Goal: Task Accomplishment & Management: Manage account settings

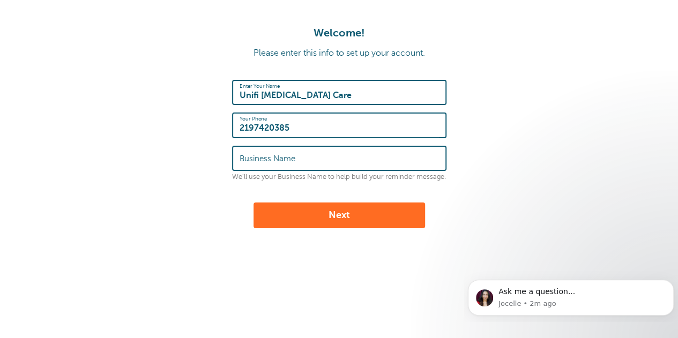
drag, startPoint x: 317, startPoint y: 95, endPoint x: 240, endPoint y: 92, distance: 76.7
click at [240, 92] on input "Unifi Autism Care" at bounding box center [339, 92] width 199 height 23
click at [278, 157] on label "Business Name" at bounding box center [268, 159] width 56 height 10
click at [278, 157] on input "Business Name" at bounding box center [339, 158] width 199 height 23
paste input "Unifi Autism Care"
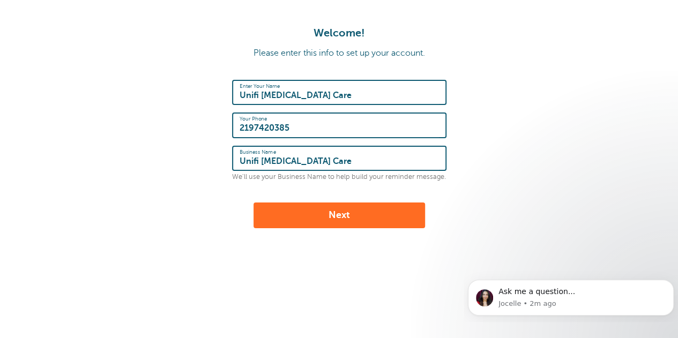
type input "Unifi Autism Care"
drag, startPoint x: 321, startPoint y: 125, endPoint x: 229, endPoint y: 124, distance: 91.7
click at [229, 124] on form "Enter Your Name Unifi Autism Care Your Phone 2197420385 Business Name Unifi Aut…" at bounding box center [339, 154] width 657 height 148
paste input "(888) 717-583"
type input "(888) 717-5835"
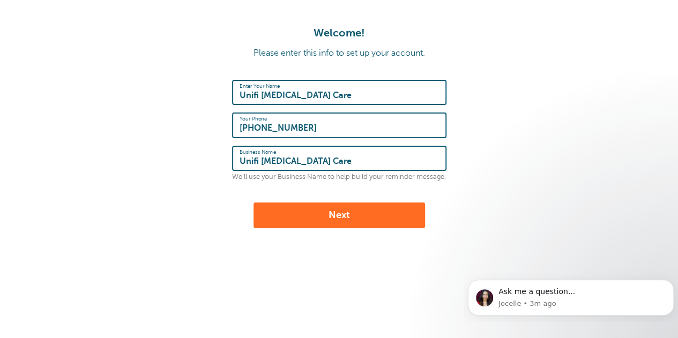
click at [327, 222] on button "Next" at bounding box center [340, 216] width 172 height 26
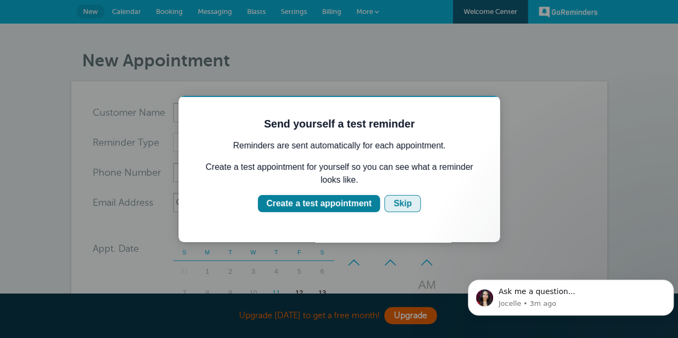
click at [404, 203] on div "Skip" at bounding box center [402, 203] width 18 height 13
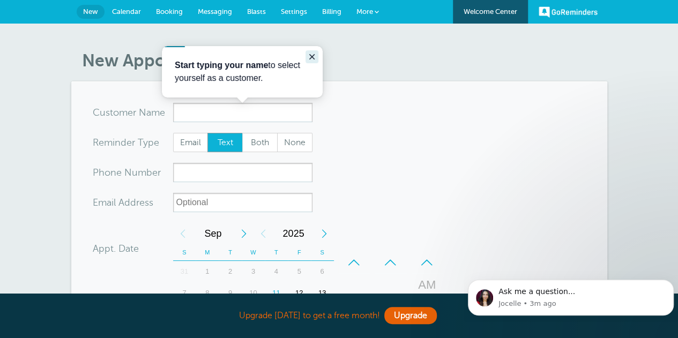
click at [315, 56] on icon "Close guide" at bounding box center [312, 57] width 9 height 9
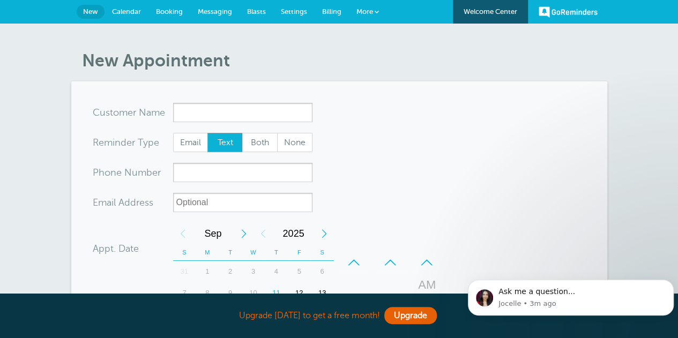
click at [220, 11] on span "Messaging" at bounding box center [215, 12] width 34 height 8
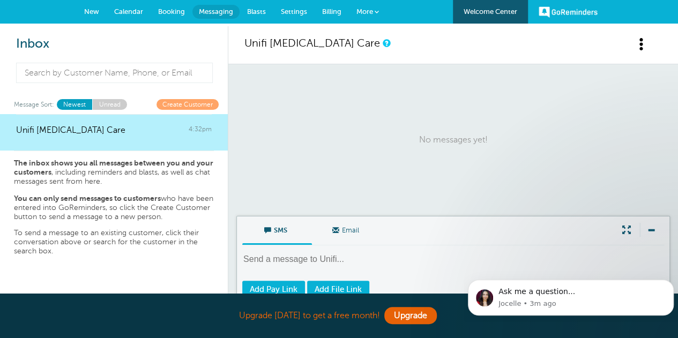
click at [141, 14] on span "Calendar" at bounding box center [128, 12] width 29 height 8
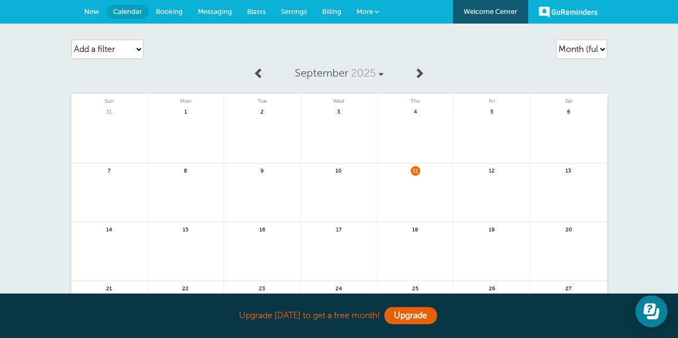
click at [93, 17] on link "New" at bounding box center [92, 12] width 30 height 24
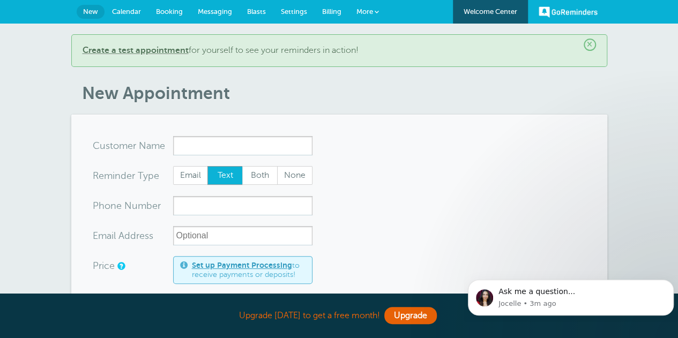
click at [286, 12] on span "Settings" at bounding box center [294, 12] width 26 height 8
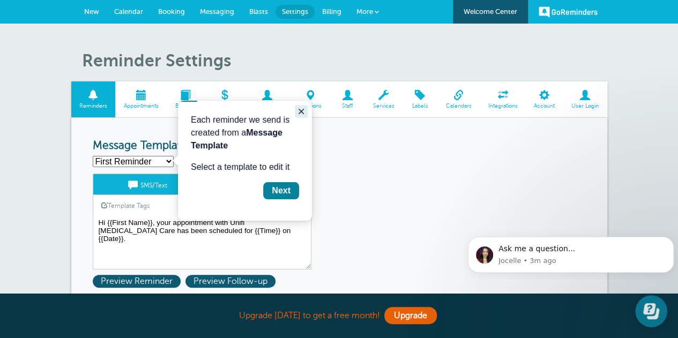
click at [302, 111] on icon "Close guide" at bounding box center [301, 111] width 9 height 9
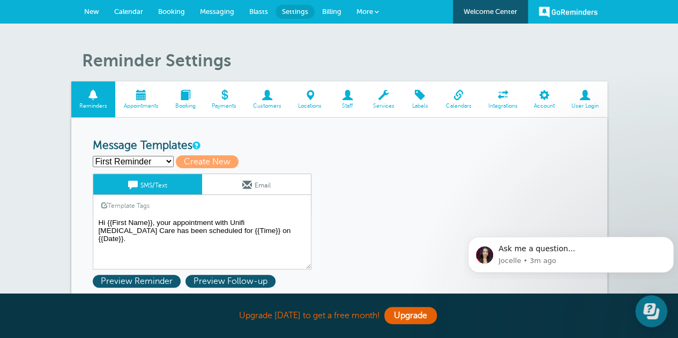
click at [372, 10] on span "More" at bounding box center [364, 12] width 17 height 8
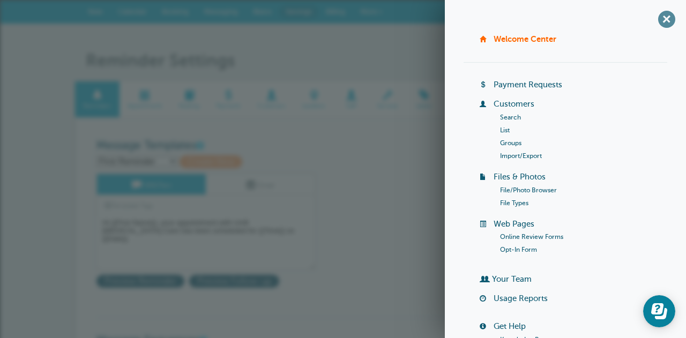
click at [656, 16] on span "+" at bounding box center [666, 19] width 24 height 24
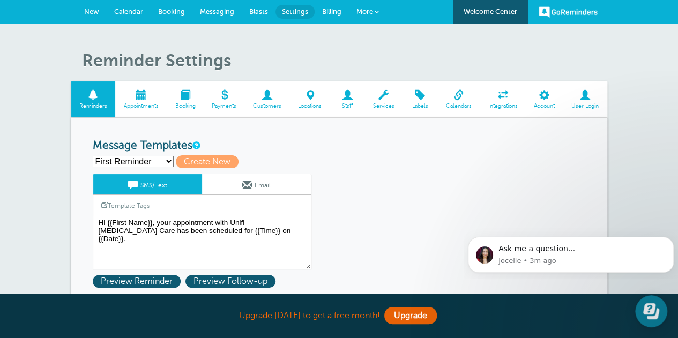
click at [137, 96] on span at bounding box center [140, 95] width 51 height 10
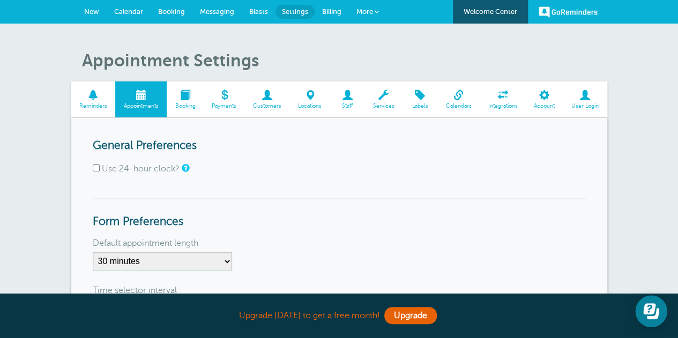
click at [500, 95] on span at bounding box center [503, 95] width 46 height 10
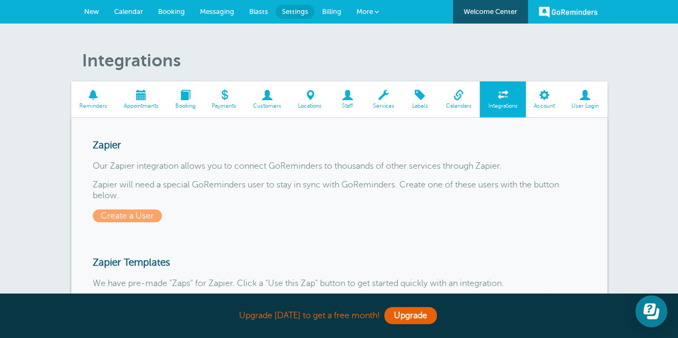
click at [546, 97] on span at bounding box center [545, 95] width 38 height 10
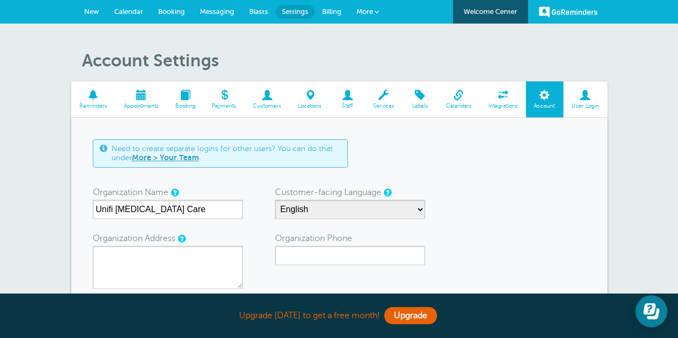
click at [588, 109] on span "User Login" at bounding box center [585, 106] width 33 height 6
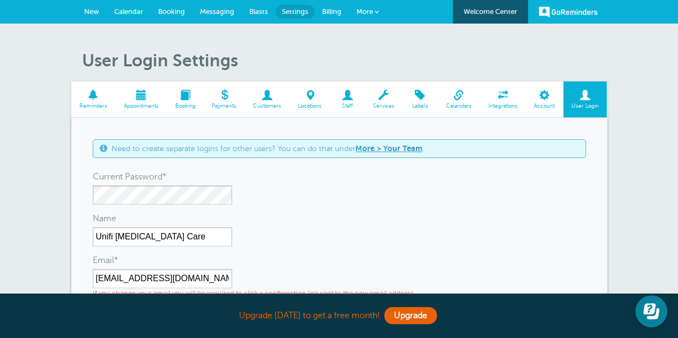
click at [262, 96] on span at bounding box center [267, 95] width 45 height 10
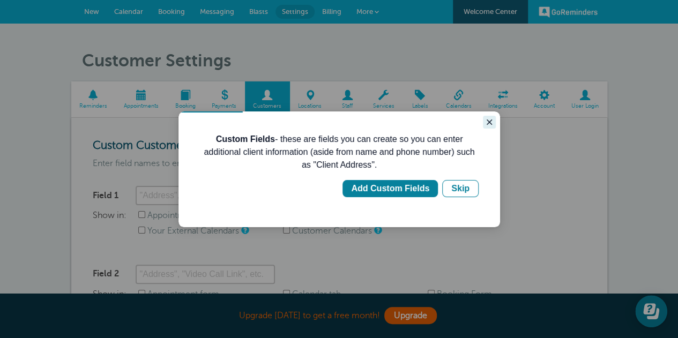
click at [488, 121] on icon "Close guide" at bounding box center [489, 122] width 5 height 5
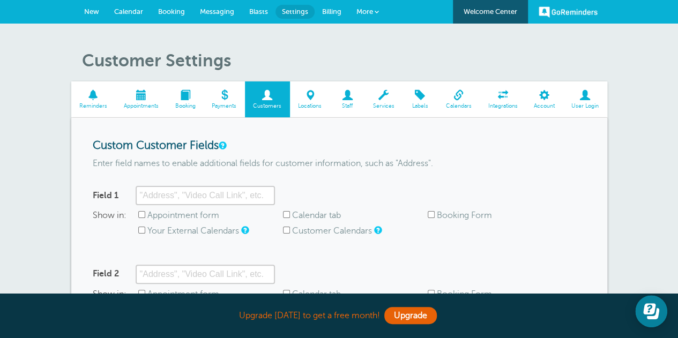
click at [100, 103] on span "Reminders" at bounding box center [94, 106] width 34 height 6
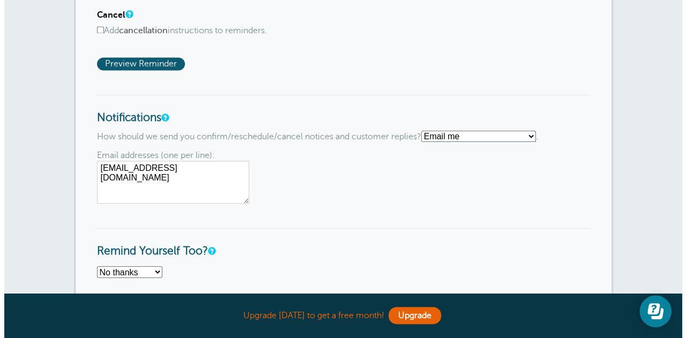
scroll to position [750, 0]
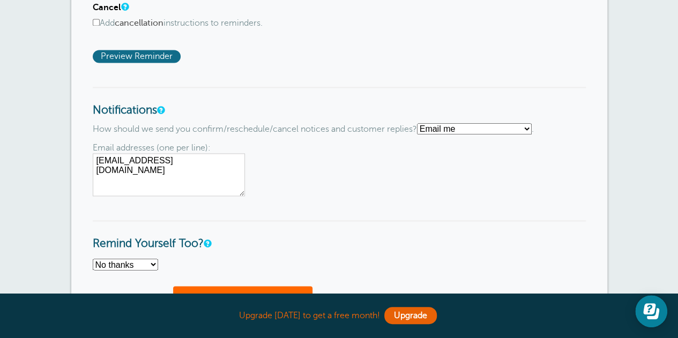
click at [122, 54] on span "Preview Reminder" at bounding box center [137, 56] width 88 height 13
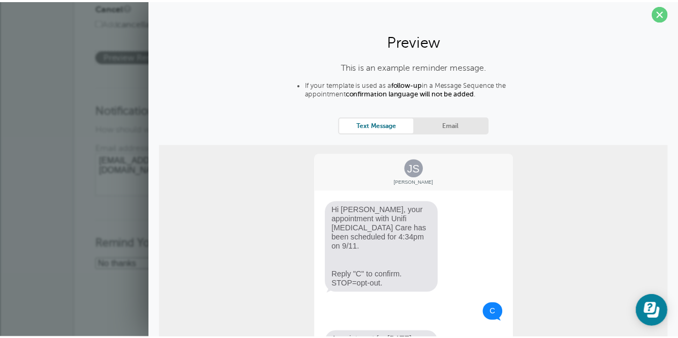
scroll to position [0, 0]
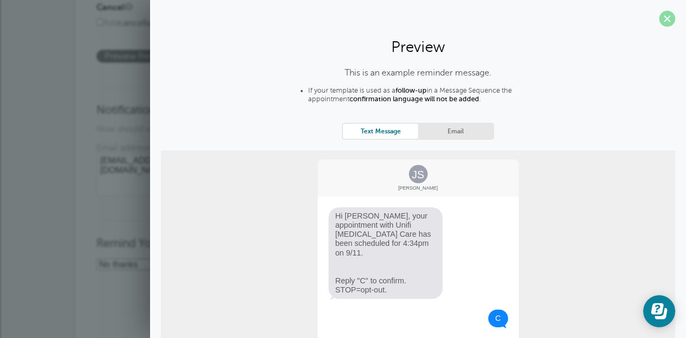
click at [662, 19] on span at bounding box center [667, 19] width 16 height 16
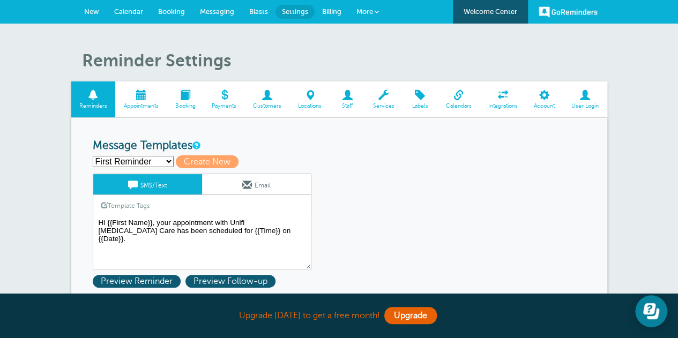
click at [346, 98] on span at bounding box center [347, 95] width 35 height 10
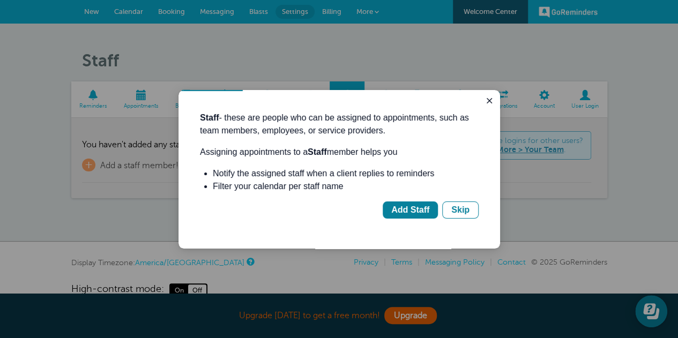
click at [462, 99] on div "Staff - these are people who can be assigned to appointments, such as team memb…" at bounding box center [339, 169] width 322 height 159
click at [487, 102] on icon "Close guide" at bounding box center [489, 100] width 9 height 9
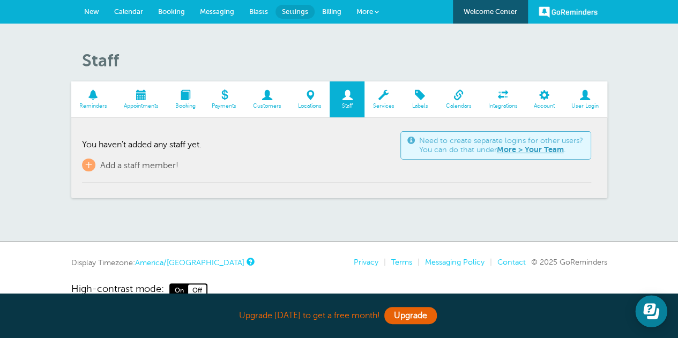
click at [460, 101] on link "Calendars" at bounding box center [458, 99] width 42 height 36
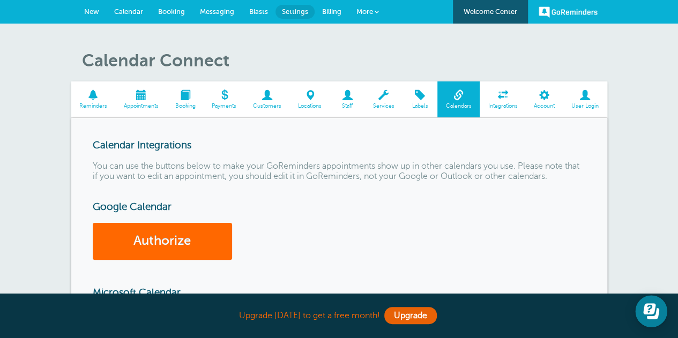
click at [188, 93] on span at bounding box center [185, 95] width 37 height 10
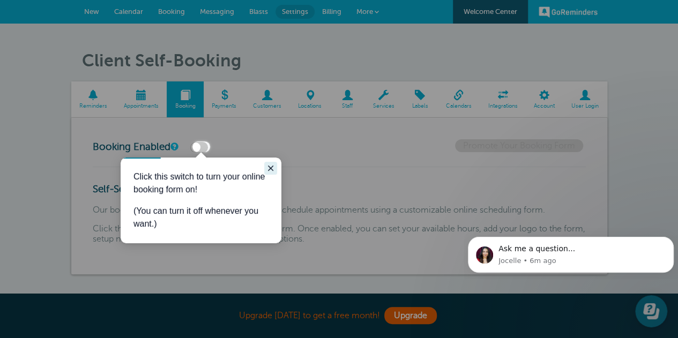
click at [267, 166] on icon "Close guide" at bounding box center [270, 168] width 9 height 9
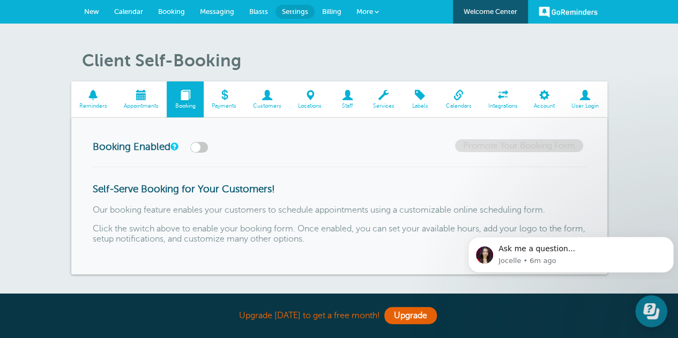
click at [197, 147] on label at bounding box center [199, 147] width 18 height 11
click at [0, 0] on input "checkbox" at bounding box center [0, 0] width 0 height 0
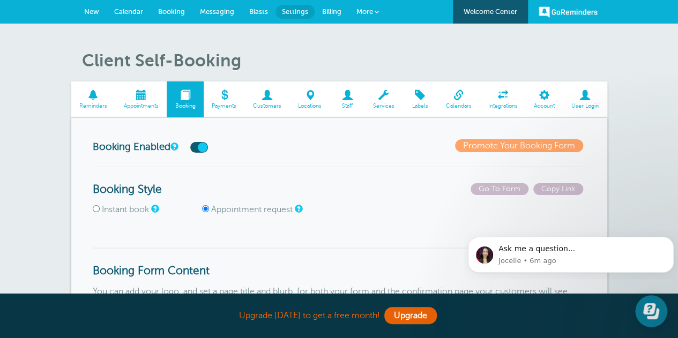
click at [98, 210] on input "Instant book" at bounding box center [96, 208] width 7 height 7
radio input "true"
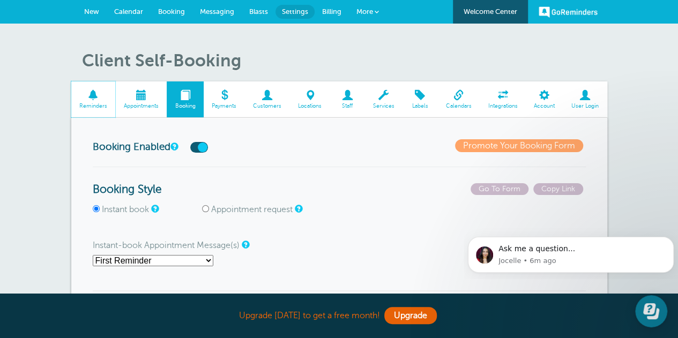
drag, startPoint x: 88, startPoint y: 106, endPoint x: 391, endPoint y: 52, distance: 307.0
click at [88, 106] on span "Reminders" at bounding box center [94, 106] width 34 height 6
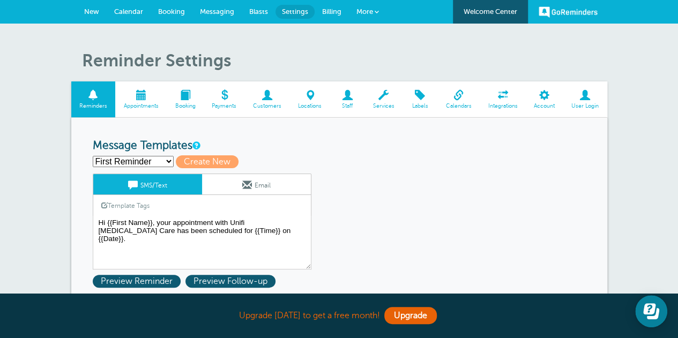
click at [274, 100] on span at bounding box center [267, 95] width 45 height 10
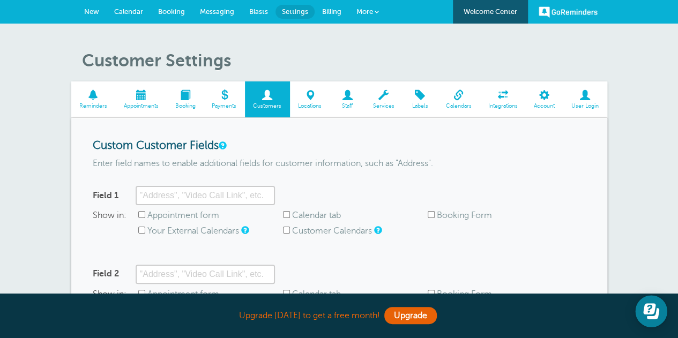
click at [458, 102] on link "Calendars" at bounding box center [458, 99] width 42 height 36
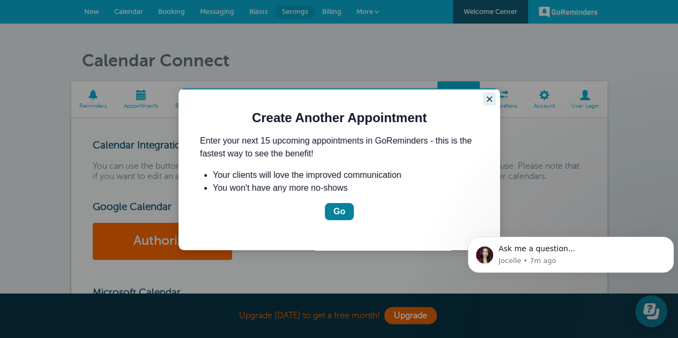
click at [485, 101] on button "Close guide" at bounding box center [489, 99] width 13 height 13
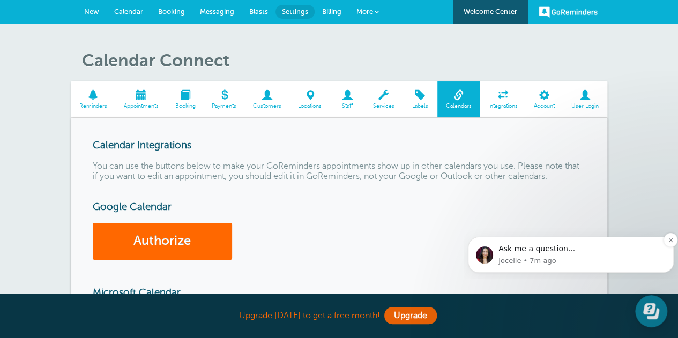
click at [587, 257] on p "Jocelle • 7m ago" at bounding box center [581, 261] width 167 height 10
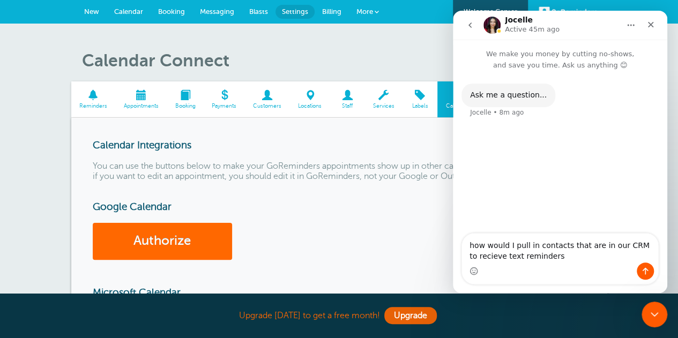
type textarea "how would I pull in contacts that are in our CRM to recieve text reminders?"
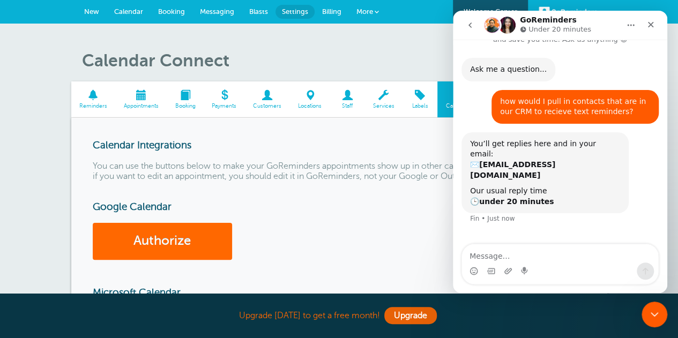
click at [309, 94] on span at bounding box center [310, 95] width 40 height 10
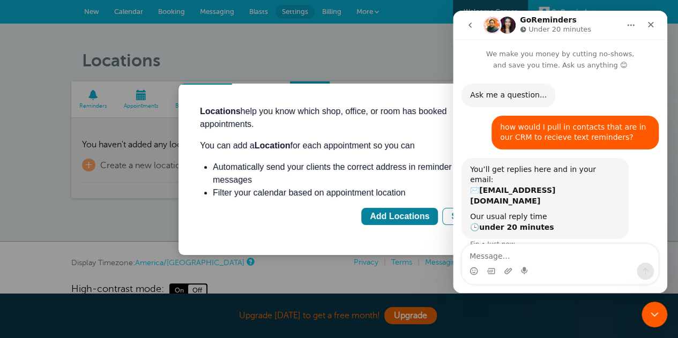
scroll to position [26, 0]
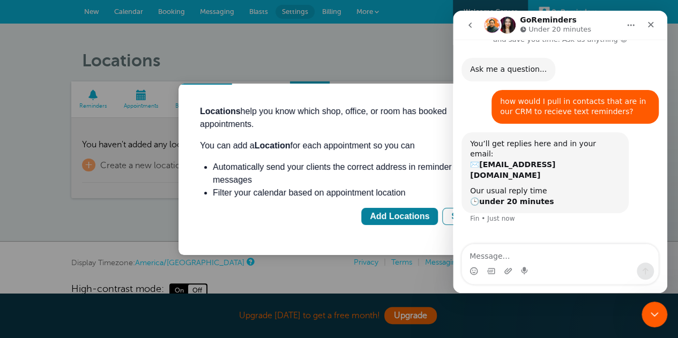
click at [627, 23] on icon "Home" at bounding box center [631, 25] width 9 height 9
click at [404, 34] on div at bounding box center [339, 169] width 678 height 338
click at [657, 308] on icon "Close Intercom Messenger" at bounding box center [652, 313] width 13 height 13
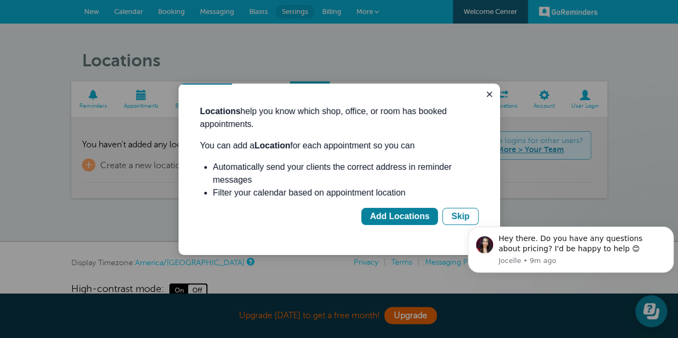
scroll to position [34, 0]
click at [555, 243] on div "Hey there. Do you have any questions about pricing? I'd be happy to help 😊" at bounding box center [581, 244] width 167 height 21
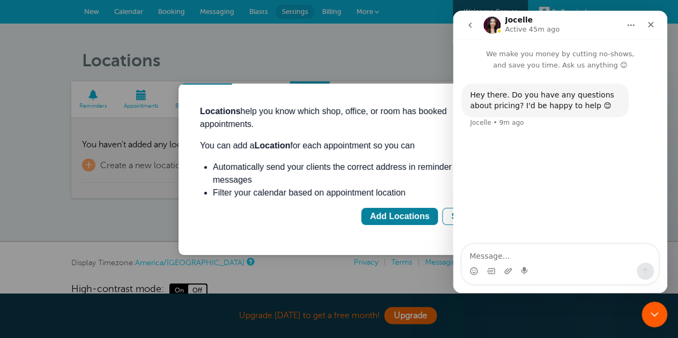
scroll to position [23, 0]
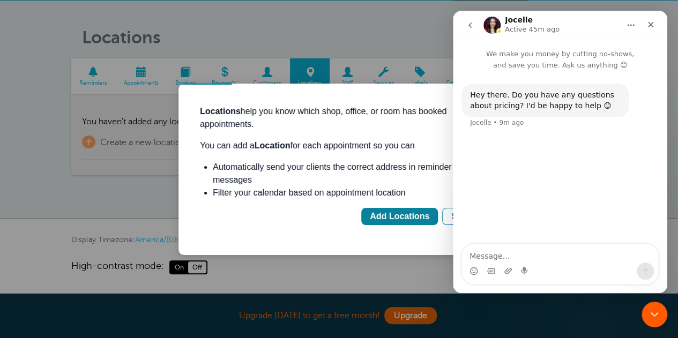
click at [475, 26] on button "go back" at bounding box center [470, 25] width 20 height 20
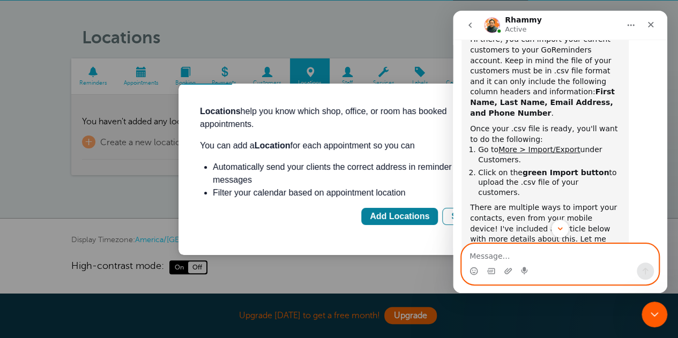
scroll to position [191, 0]
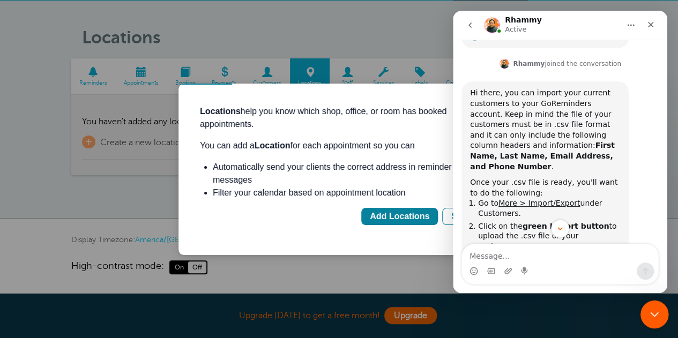
click at [653, 316] on icon "Close Intercom Messenger" at bounding box center [652, 313] width 13 height 13
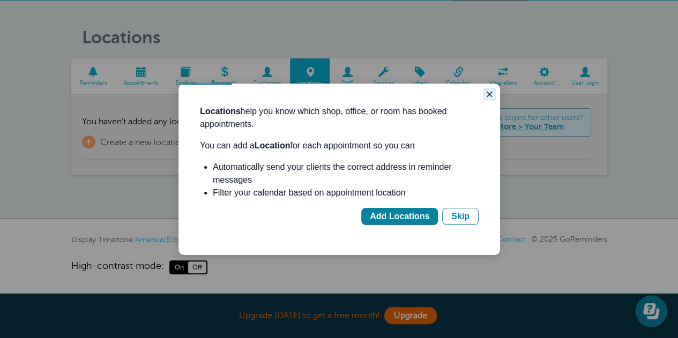
click at [488, 97] on icon "Close guide" at bounding box center [489, 94] width 9 height 9
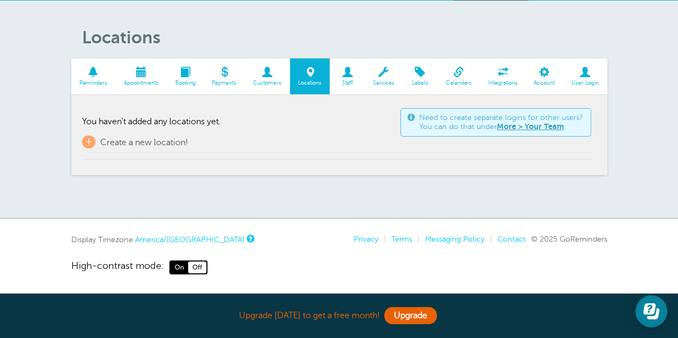
click at [265, 69] on span at bounding box center [267, 72] width 45 height 10
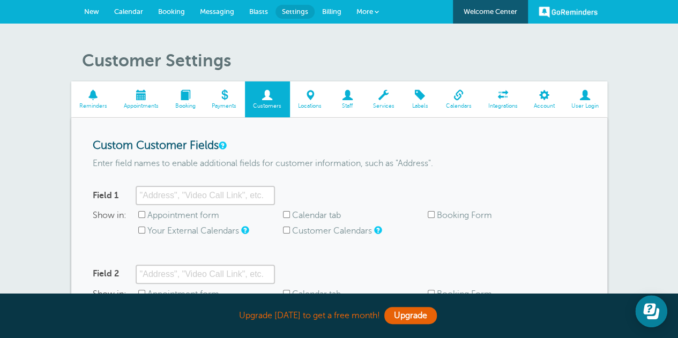
click at [371, 11] on span "More" at bounding box center [364, 12] width 17 height 8
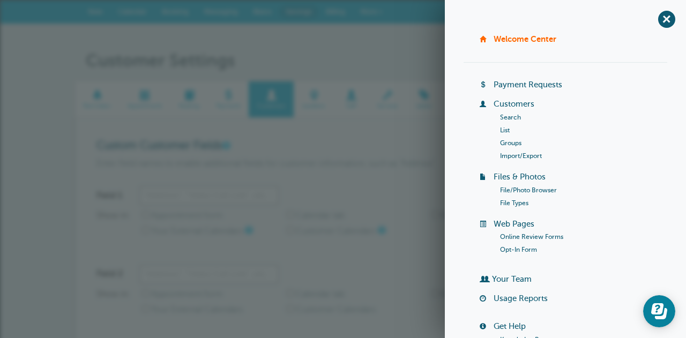
click at [509, 154] on link "Import/Export" at bounding box center [521, 156] width 42 height 8
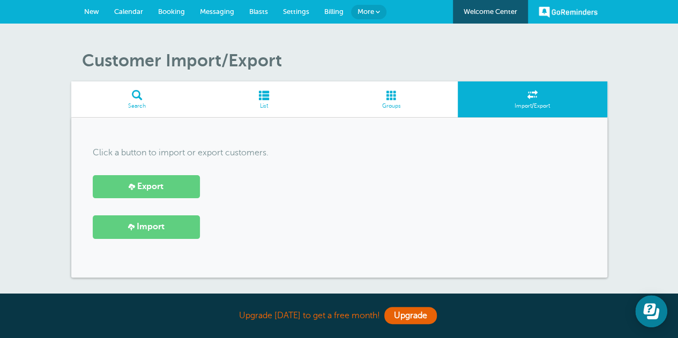
click at [140, 16] on link "Calendar" at bounding box center [129, 12] width 44 height 24
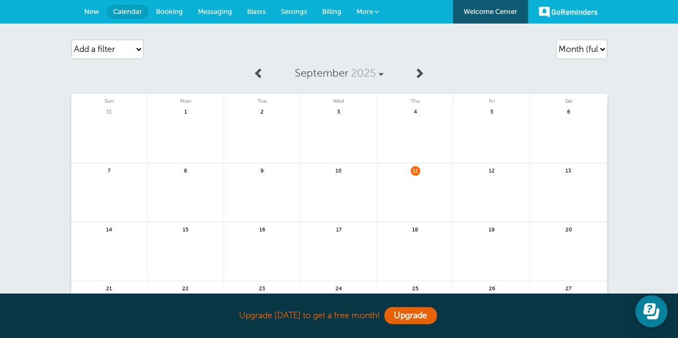
click at [332, 13] on span "Billing" at bounding box center [331, 12] width 19 height 8
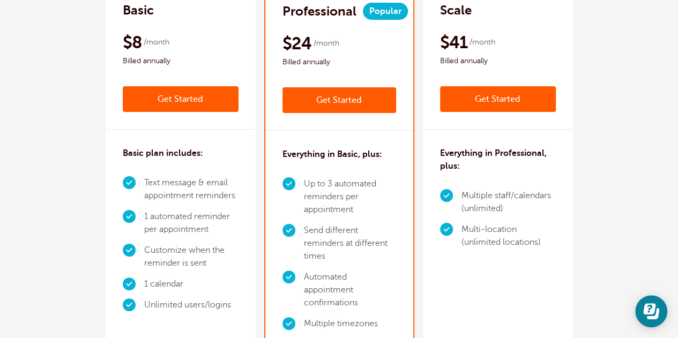
scroll to position [268, 0]
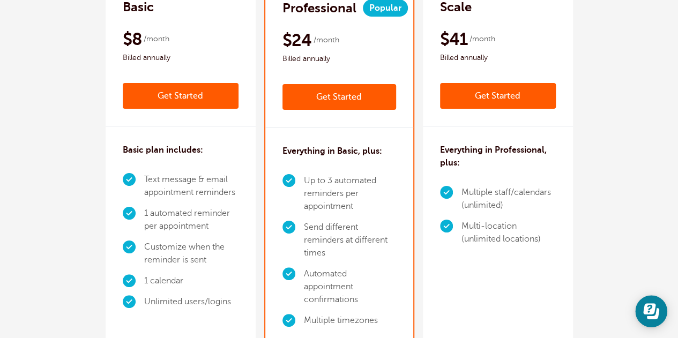
click at [170, 39] on div "$8 /month Billed annually" at bounding box center [181, 46] width 116 height 36
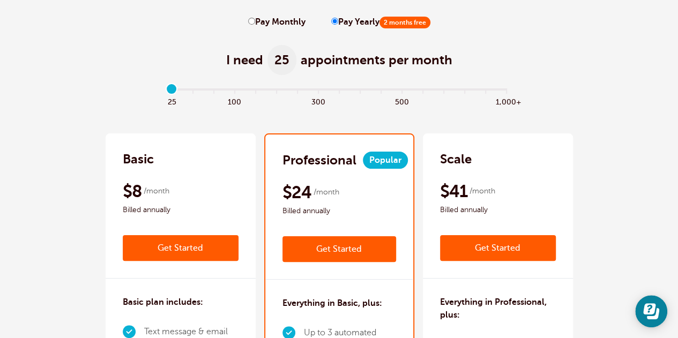
scroll to position [107, 0]
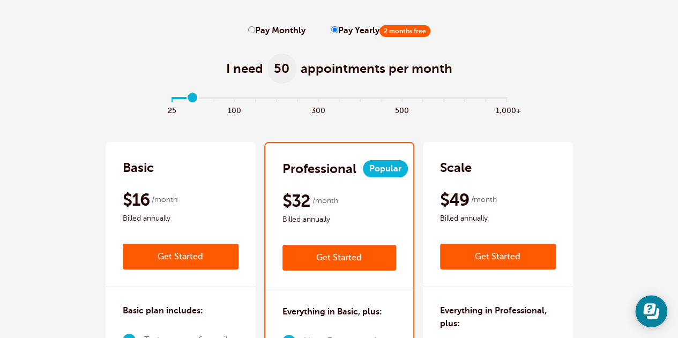
drag, startPoint x: 169, startPoint y: 98, endPoint x: 188, endPoint y: 101, distance: 18.5
type input "1"
click at [188, 101] on input "range" at bounding box center [339, 100] width 347 height 2
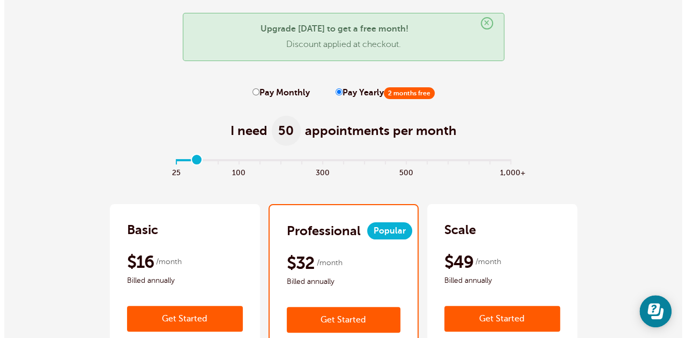
scroll to position [0, 0]
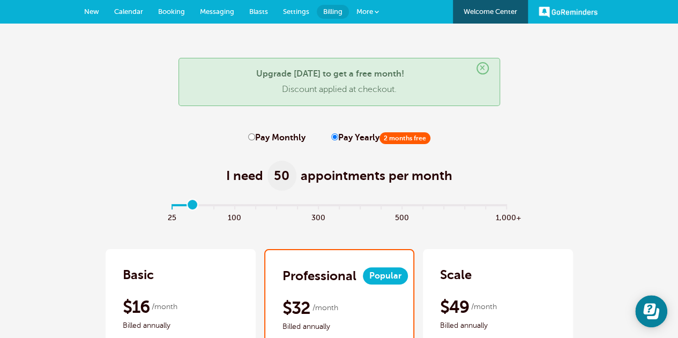
click at [375, 11] on span at bounding box center [377, 12] width 4 height 4
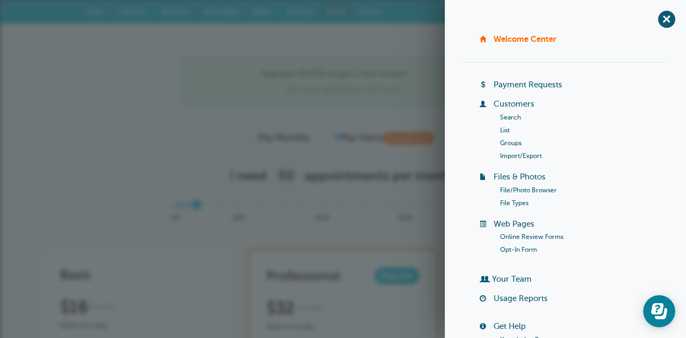
click at [504, 130] on link "List" at bounding box center [505, 130] width 10 height 8
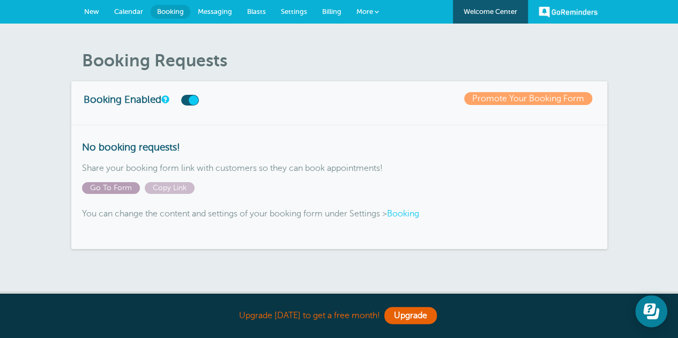
click at [122, 190] on span "Go To Form" at bounding box center [111, 188] width 58 height 12
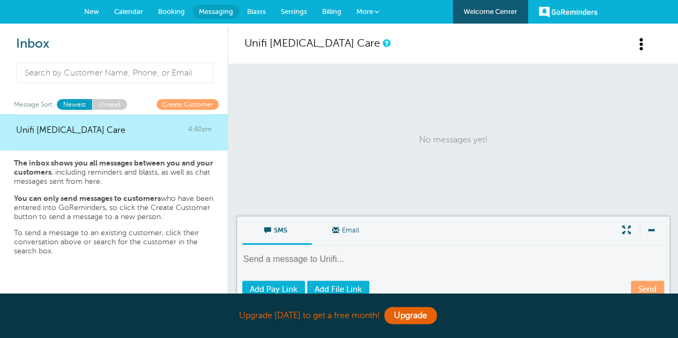
click at [288, 11] on span "Settings" at bounding box center [294, 12] width 26 height 8
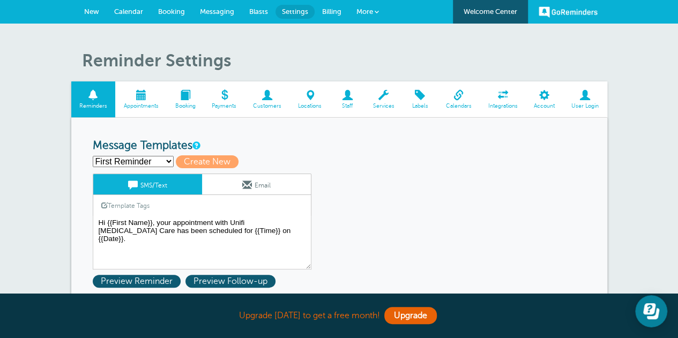
click at [260, 13] on span "Blasts" at bounding box center [258, 12] width 19 height 8
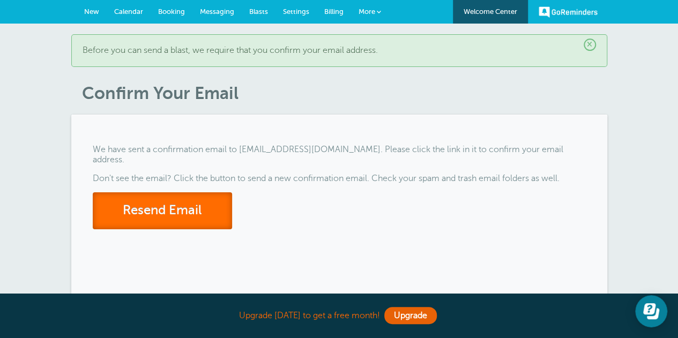
click at [213, 196] on button "Resend Email" at bounding box center [162, 210] width 139 height 37
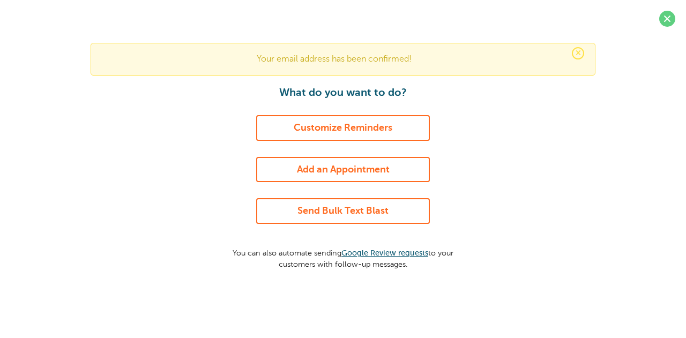
click at [401, 127] on link "Customize Reminders" at bounding box center [343, 128] width 174 height 26
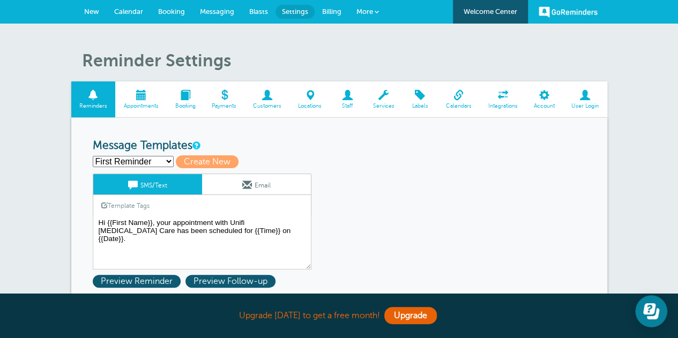
click at [369, 10] on span "More" at bounding box center [364, 12] width 17 height 8
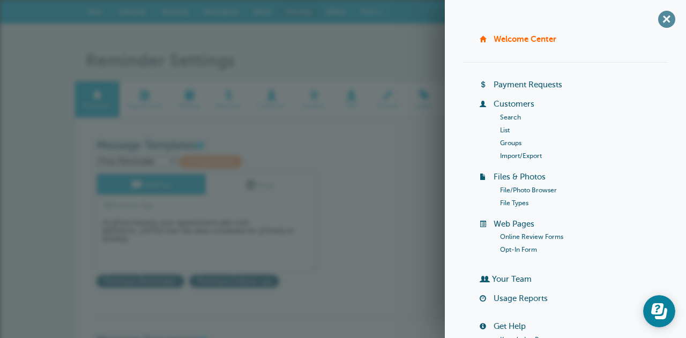
click at [661, 20] on span "+" at bounding box center [666, 19] width 24 height 24
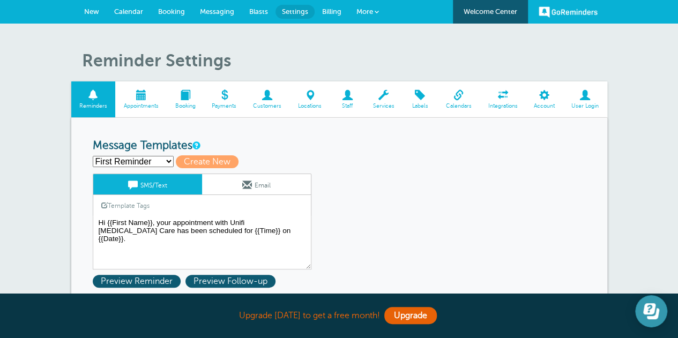
click at [658, 314] on icon "Open Learn | Contact Us" at bounding box center [653, 313] width 12 height 11
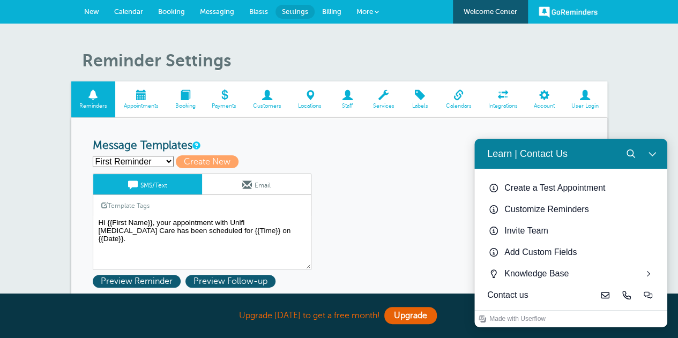
click at [658, 151] on button "Close Learn | Contact Us" at bounding box center [652, 153] width 21 height 21
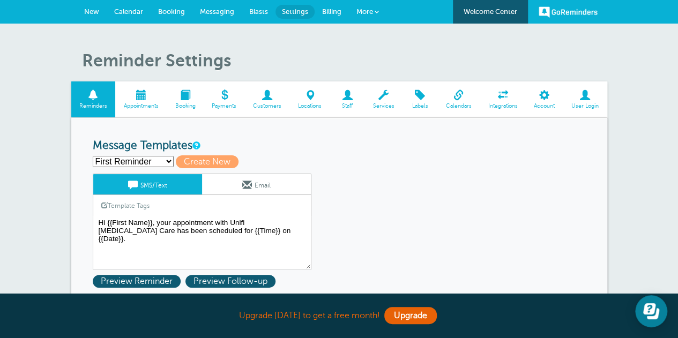
click at [459, 95] on span at bounding box center [458, 95] width 42 height 10
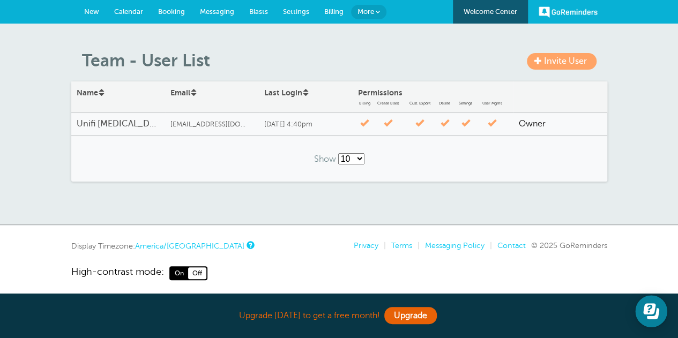
click at [377, 16] on link "More" at bounding box center [368, 12] width 35 height 14
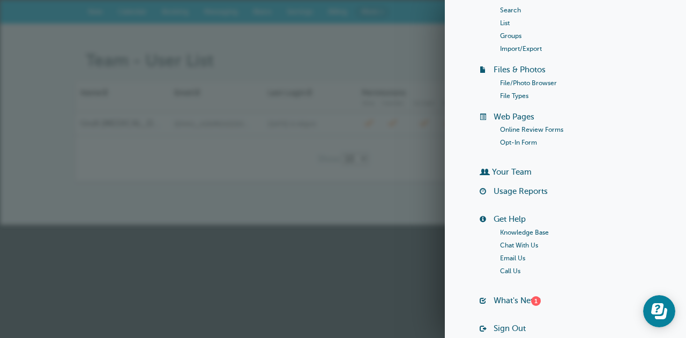
scroll to position [160, 0]
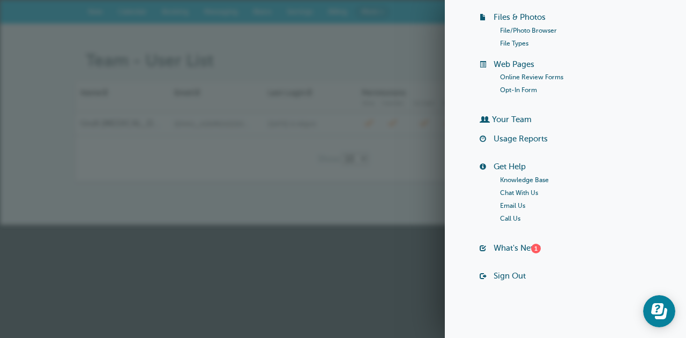
click at [375, 225] on html "Upgrade today to get a free month! Upgrade GoReminders Welcome Center New Calen…" at bounding box center [343, 112] width 686 height 225
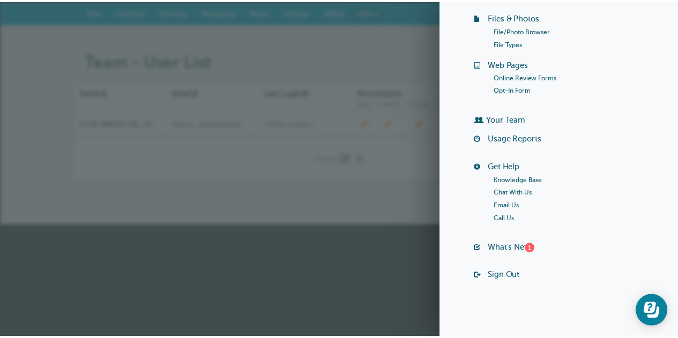
scroll to position [0, 0]
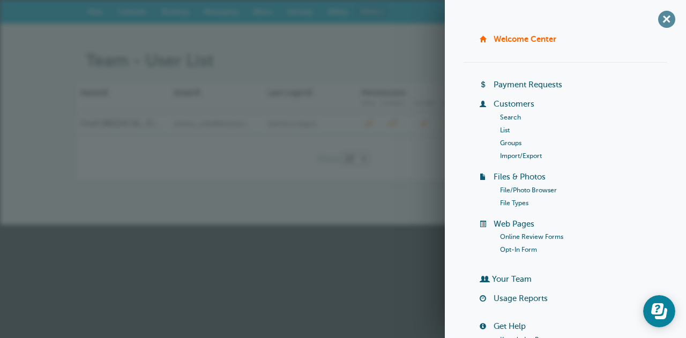
click at [664, 20] on span "+" at bounding box center [666, 19] width 24 height 24
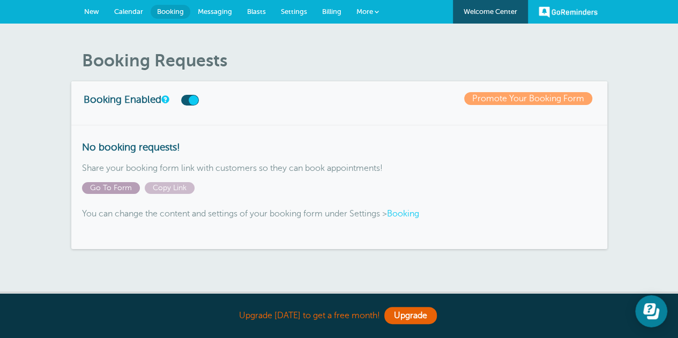
click at [113, 190] on span "Go To Form" at bounding box center [111, 188] width 58 height 12
click at [407, 216] on link "Booking" at bounding box center [403, 214] width 32 height 10
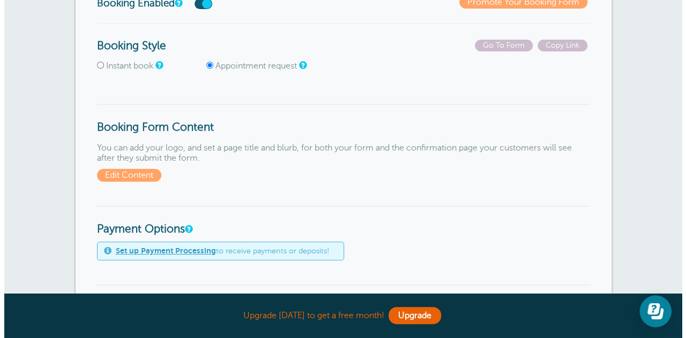
scroll to position [161, 0]
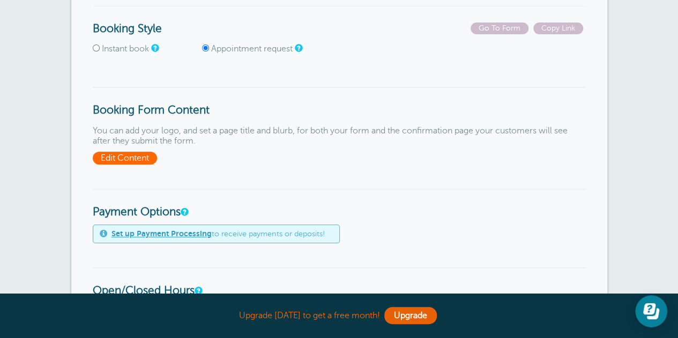
click at [150, 157] on span "Edit Content" at bounding box center [125, 158] width 64 height 13
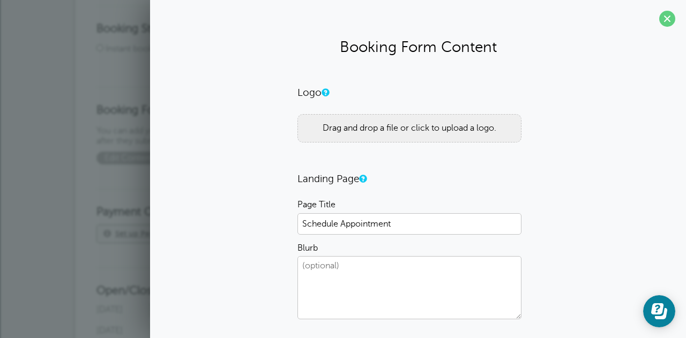
click at [347, 130] on div "Drag and drop a file or click to upload a logo." at bounding box center [409, 128] width 224 height 28
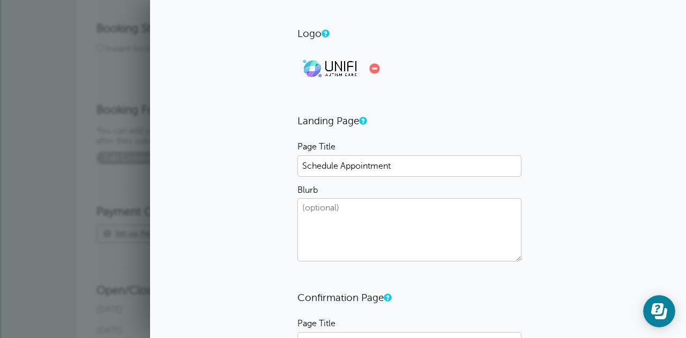
scroll to position [42, 0]
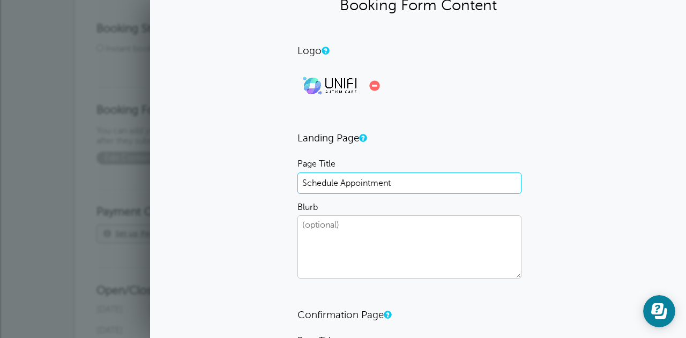
drag, startPoint x: 403, startPoint y: 183, endPoint x: 296, endPoint y: 178, distance: 106.8
click at [297, 178] on input "Schedule Appointment" at bounding box center [409, 183] width 224 height 21
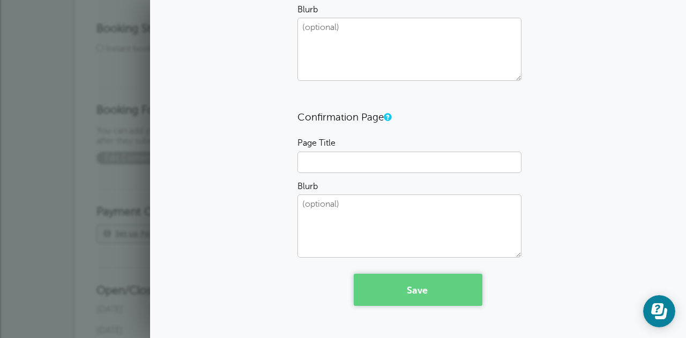
scroll to position [256, 0]
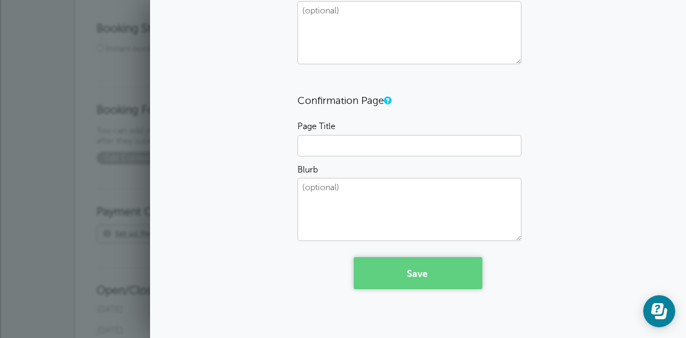
type input "Connect with a UNIFI Care Navigator"
click at [396, 273] on button "Save" at bounding box center [418, 273] width 129 height 32
click at [318, 141] on input "Page Title" at bounding box center [409, 145] width 224 height 21
type input "Thank You"
click at [405, 274] on button "Save" at bounding box center [418, 273] width 129 height 32
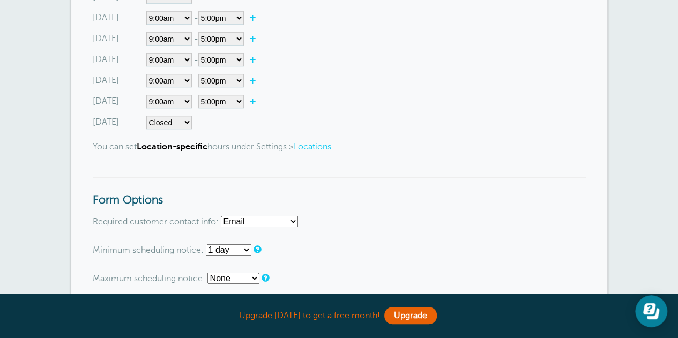
scroll to position [643, 0]
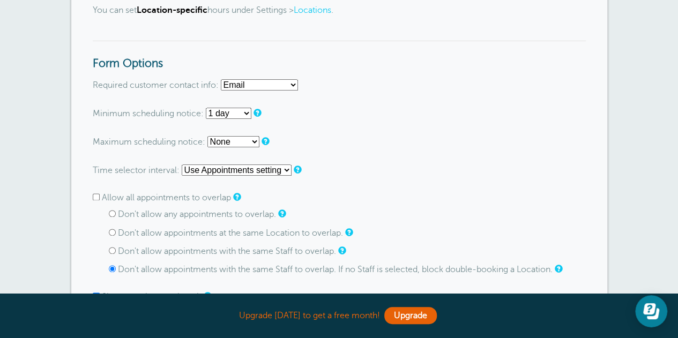
click at [258, 83] on select "Email Phone Email or Phone Email and Phone" at bounding box center [259, 84] width 77 height 11
select select "either"
click at [221, 79] on select "Email Phone Email or Phone Email and Phone" at bounding box center [259, 84] width 77 height 11
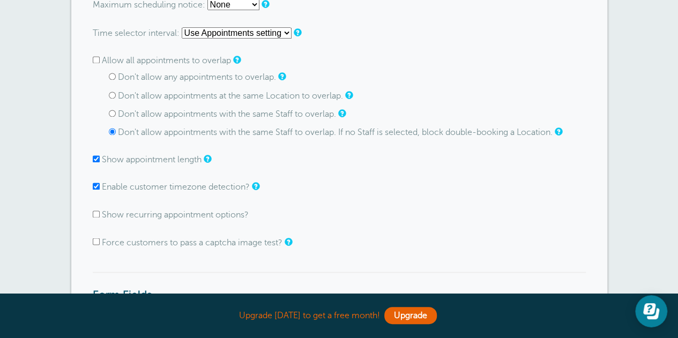
scroll to position [804, 0]
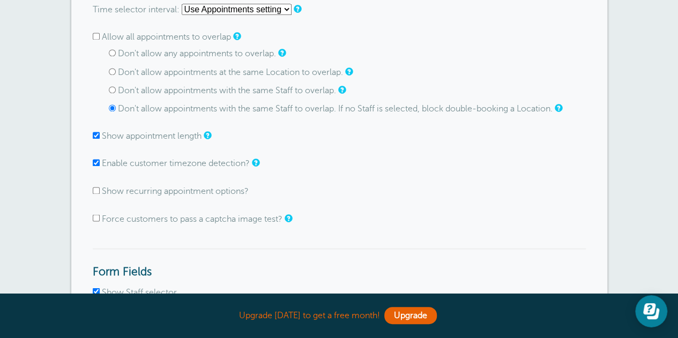
click at [97, 218] on input "Force customers to pass a captcha image test?" at bounding box center [96, 217] width 7 height 7
checkbox input "true"
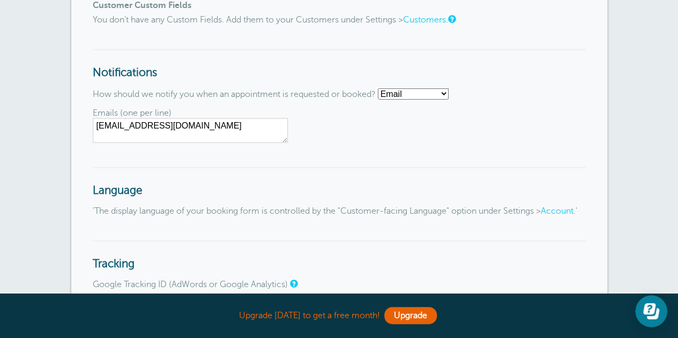
scroll to position [1286, 0]
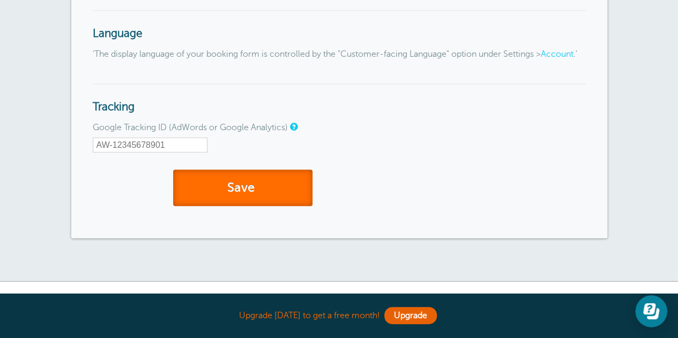
click at [275, 197] on button "Save" at bounding box center [242, 188] width 139 height 37
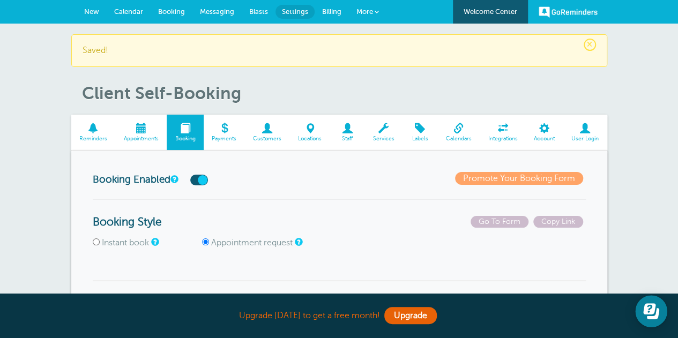
click at [475, 177] on link "Promote Your Booking Form" at bounding box center [519, 178] width 128 height 13
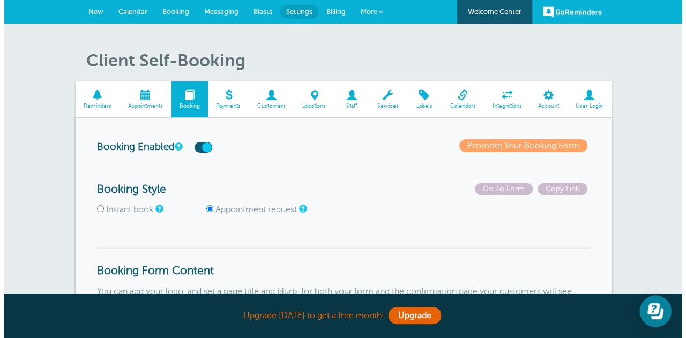
scroll to position [161, 0]
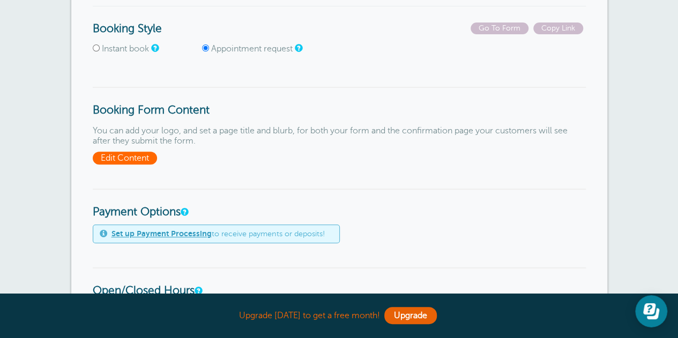
click at [150, 160] on span "Edit Content" at bounding box center [125, 158] width 64 height 13
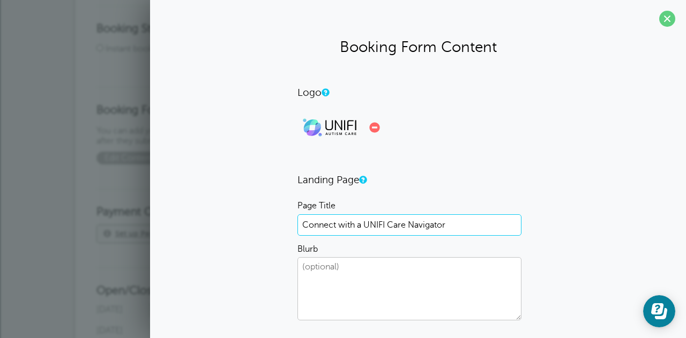
drag, startPoint x: 359, startPoint y: 223, endPoint x: 272, endPoint y: 221, distance: 86.8
click at [272, 221] on div "Logo Drag and drop a file or click to upload a logo. Landing Page Page Title Co…" at bounding box center [418, 315] width 515 height 459
click at [395, 227] on input "UNIFI Care Navigator" at bounding box center [409, 224] width 224 height 21
click at [301, 226] on input "UNIFI Care Navigator" at bounding box center [409, 224] width 224 height 21
drag, startPoint x: 393, startPoint y: 227, endPoint x: 372, endPoint y: 223, distance: 20.7
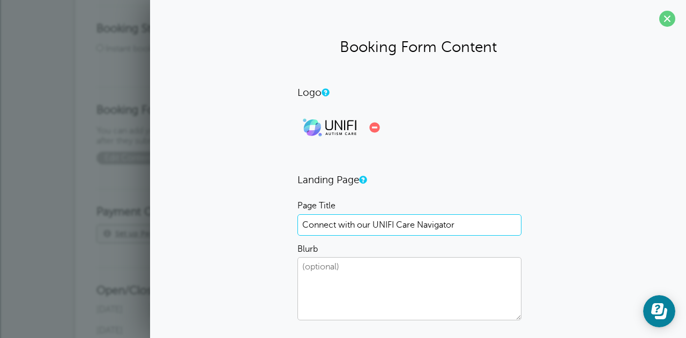
click at [372, 223] on input "Connect with our UNIFI Care Navigator" at bounding box center [409, 224] width 224 height 21
click at [446, 227] on input "Connect with our Care Navigator" at bounding box center [409, 224] width 224 height 21
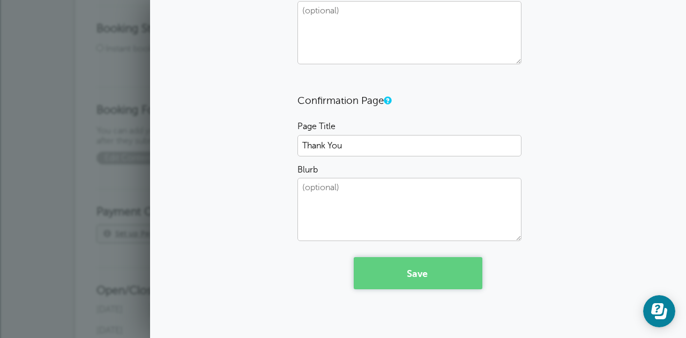
type input "Connect with our Care Navigators!"
click at [420, 274] on button "Save" at bounding box center [418, 273] width 129 height 32
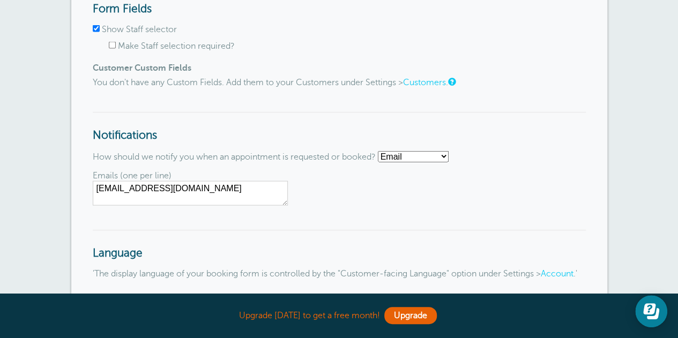
scroll to position [1072, 0]
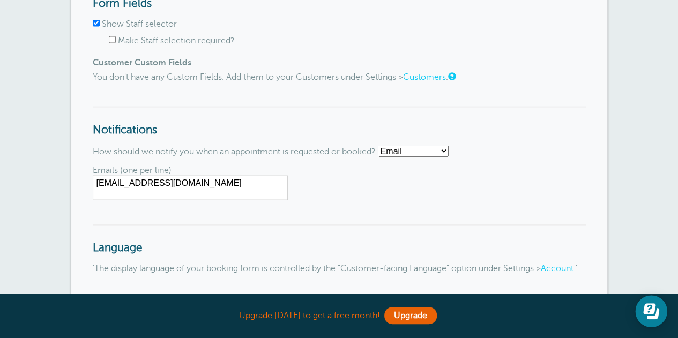
click at [434, 77] on link "Customers" at bounding box center [424, 77] width 43 height 10
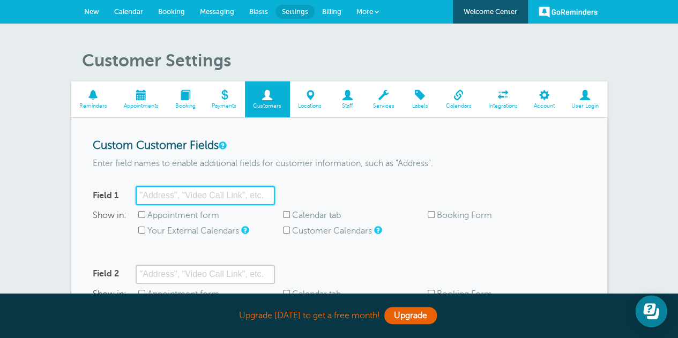
click at [196, 198] on input "Field 1" at bounding box center [205, 195] width 139 height 19
type input "First Name"
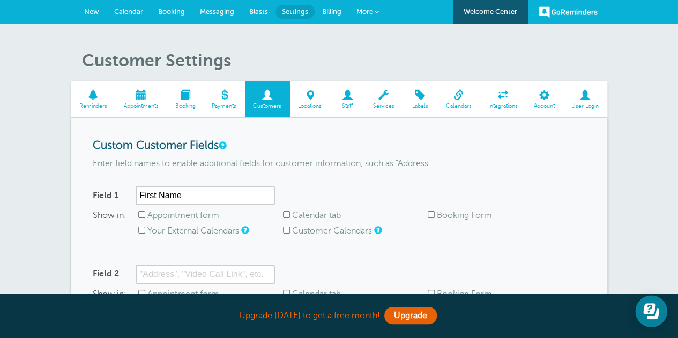
click at [141, 217] on input "Appointment form" at bounding box center [141, 214] width 7 height 7
checkbox input "true"
click at [432, 218] on input "Booking Form" at bounding box center [431, 214] width 7 height 7
checkbox input "true"
click at [284, 231] on input "Customer Calendars" at bounding box center [286, 230] width 7 height 7
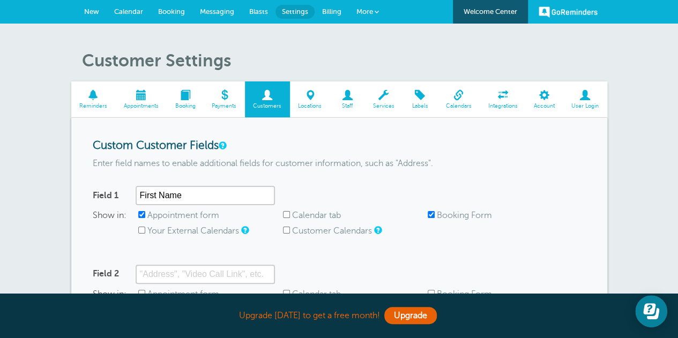
checkbox input "true"
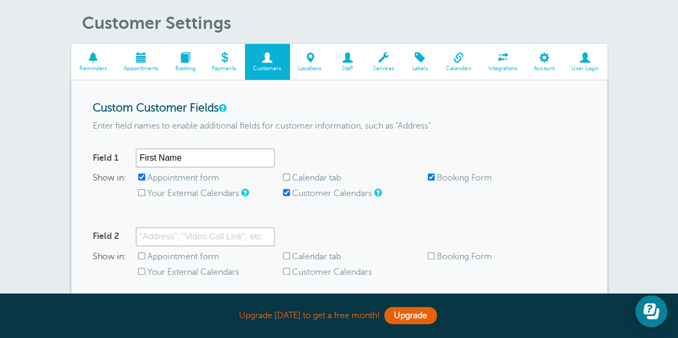
scroll to position [54, 0]
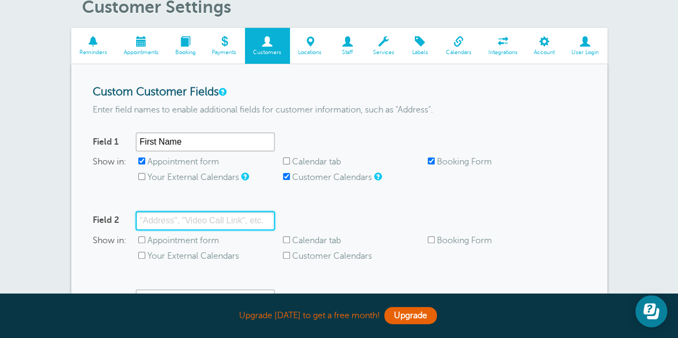
click at [236, 223] on input "Field 2" at bounding box center [205, 220] width 139 height 19
type input "Last Name"
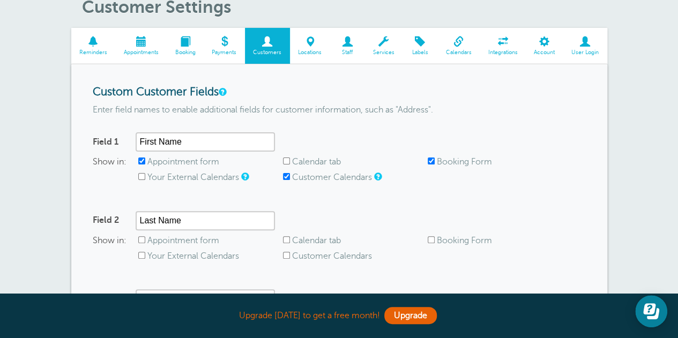
click at [142, 240] on input "Appointment form" at bounding box center [141, 239] width 7 height 7
checkbox input "true"
click at [288, 255] on input "Customer Calendars" at bounding box center [286, 255] width 7 height 7
checkbox input "true"
click at [433, 243] on input "Booking Form" at bounding box center [431, 239] width 7 height 7
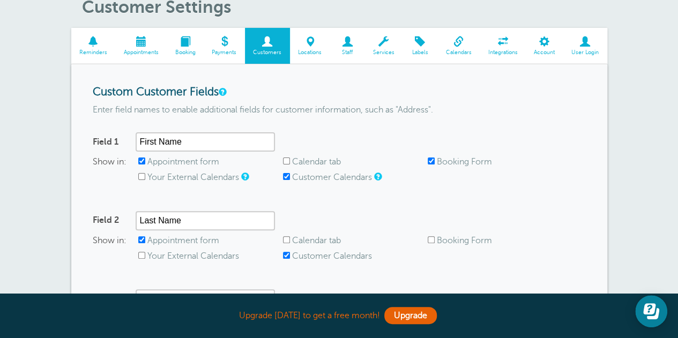
checkbox input "true"
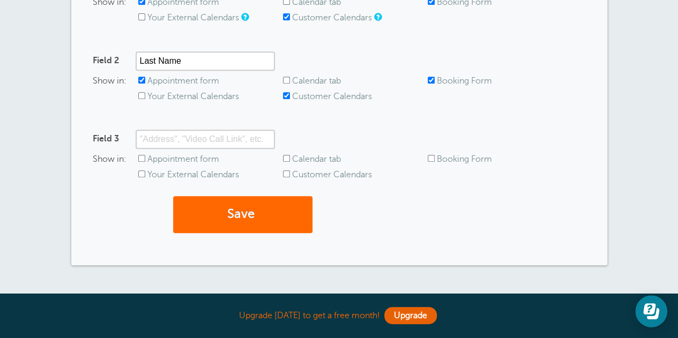
scroll to position [214, 0]
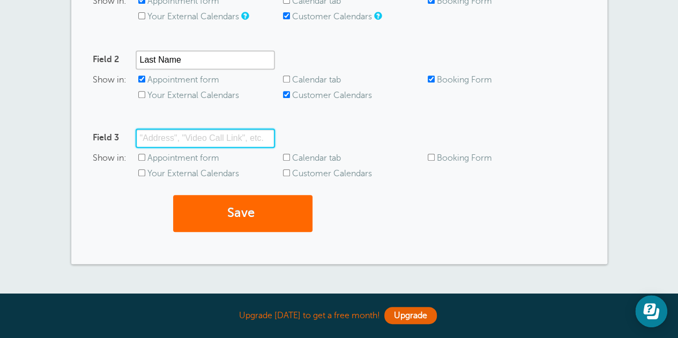
click at [229, 136] on input "Field 3" at bounding box center [205, 138] width 139 height 19
type input "e"
type input "Phone Number"
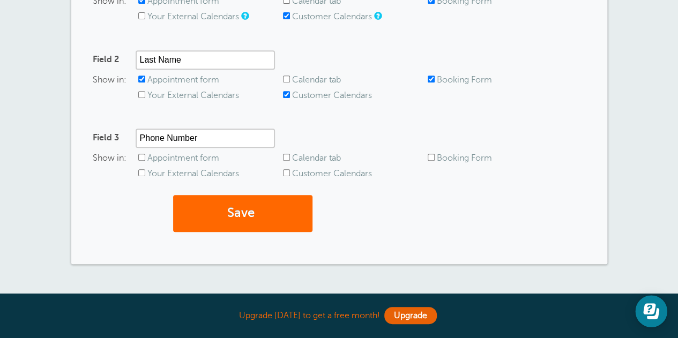
click at [139, 160] on input "Appointment form" at bounding box center [141, 157] width 7 height 7
checkbox input "true"
click at [432, 157] on input "Booking Form" at bounding box center [431, 157] width 7 height 7
checkbox input "true"
click at [285, 173] on input "Customer Calendars" at bounding box center [286, 172] width 7 height 7
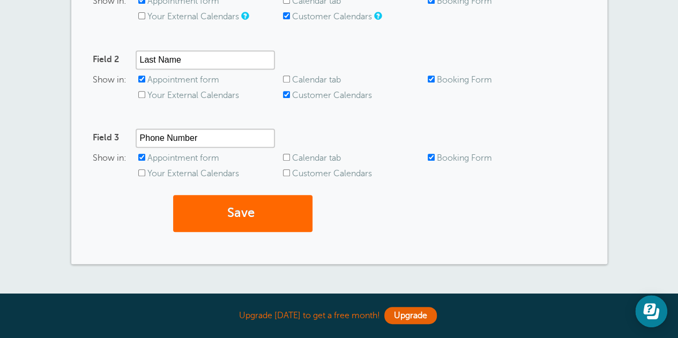
checkbox input "true"
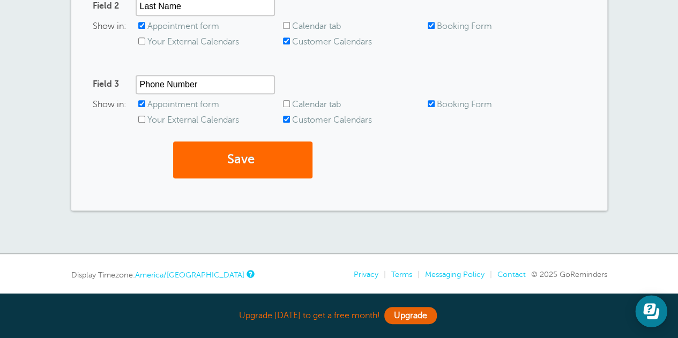
scroll to position [161, 0]
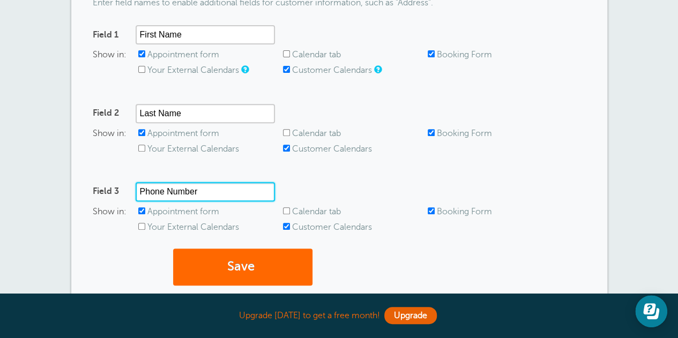
drag, startPoint x: 223, startPoint y: 189, endPoint x: 128, endPoint y: 190, distance: 95.4
click at [128, 190] on div "Field 3 Phone Number" at bounding box center [184, 191] width 182 height 19
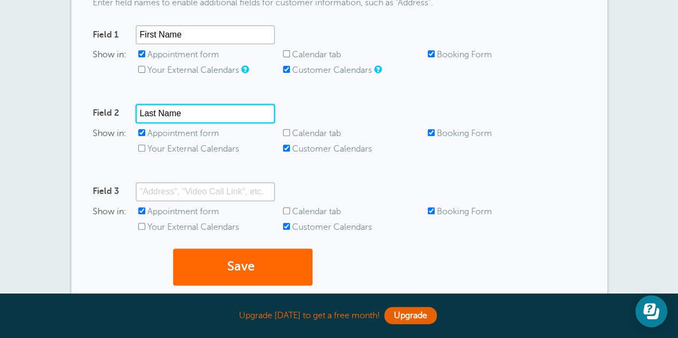
drag, startPoint x: 195, startPoint y: 113, endPoint x: 115, endPoint y: 113, distance: 79.9
click at [115, 113] on div "Field 2 Last Name" at bounding box center [184, 113] width 182 height 19
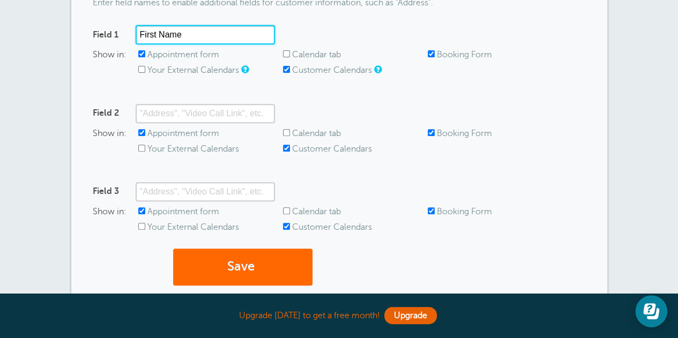
drag, startPoint x: 195, startPoint y: 34, endPoint x: 115, endPoint y: 33, distance: 79.3
click at [115, 33] on div "Field 1 First Name" at bounding box center [184, 34] width 182 height 19
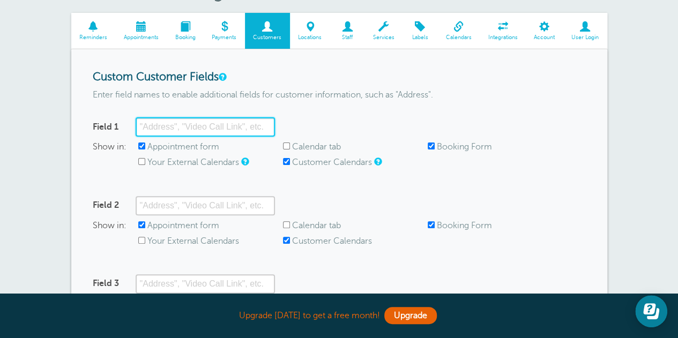
scroll to position [54, 0]
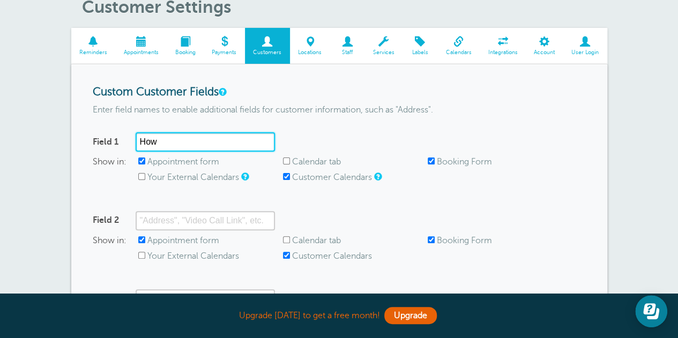
type input "Ho"
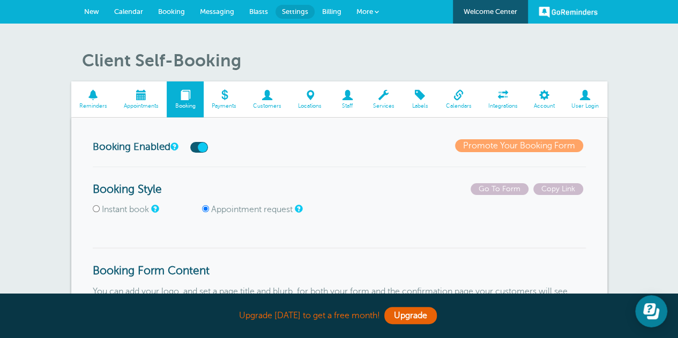
click at [96, 211] on input "Instant book" at bounding box center [96, 208] width 7 height 7
radio input "true"
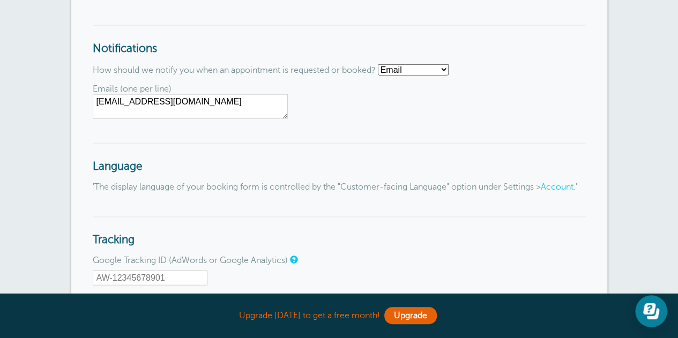
scroll to position [1286, 0]
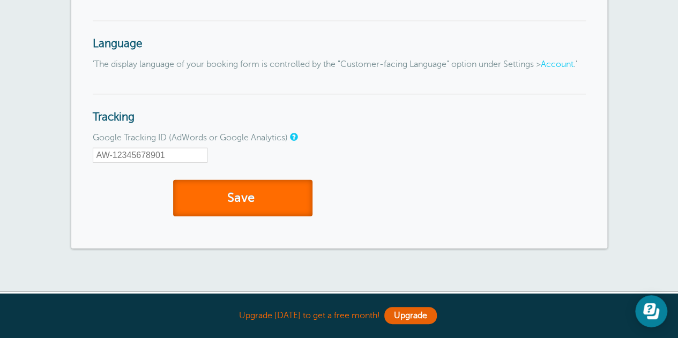
click at [245, 215] on button "Save" at bounding box center [242, 198] width 139 height 37
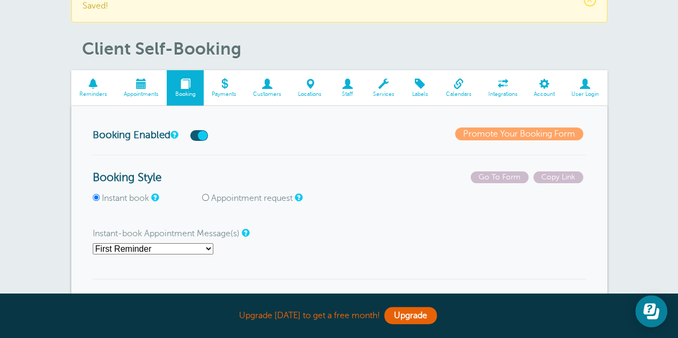
scroll to position [107, 0]
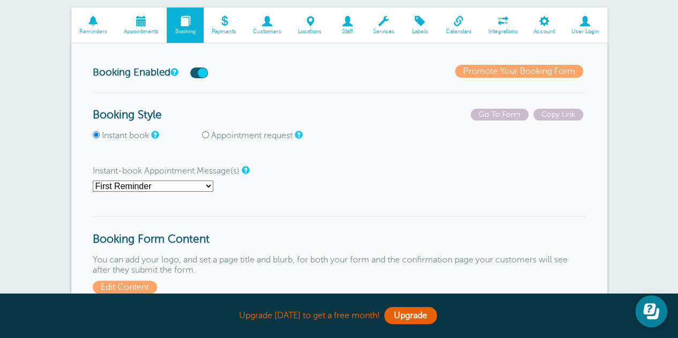
click at [204, 187] on select "First Reminder Second Reminder Third Reminder Main Reminder Sequence" at bounding box center [153, 186] width 121 height 11
click at [191, 185] on select "First Reminder Second Reminder Third Reminder Main Reminder Sequence" at bounding box center [153, 186] width 121 height 11
click at [93, 181] on select "First Reminder Second Reminder Third Reminder Main Reminder Sequence" at bounding box center [153, 186] width 121 height 11
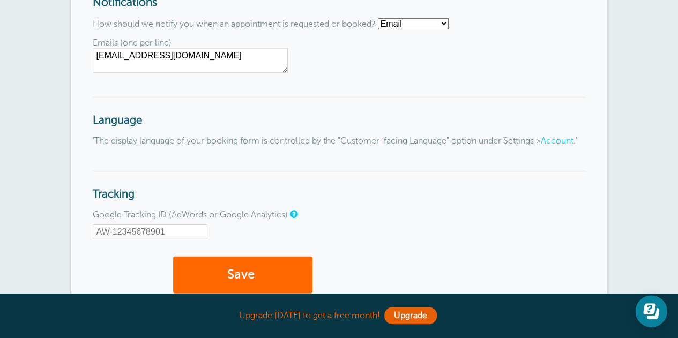
scroll to position [1394, 0]
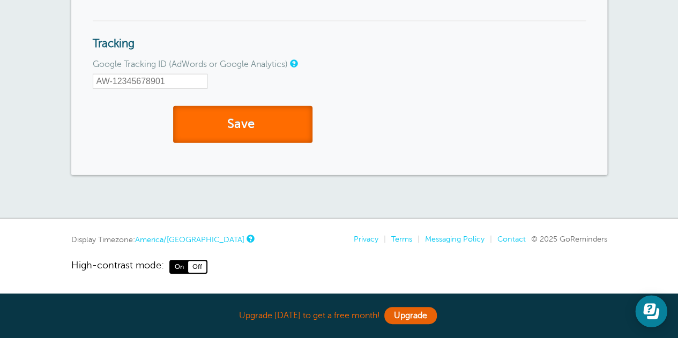
click at [274, 143] on button "Save" at bounding box center [242, 124] width 139 height 37
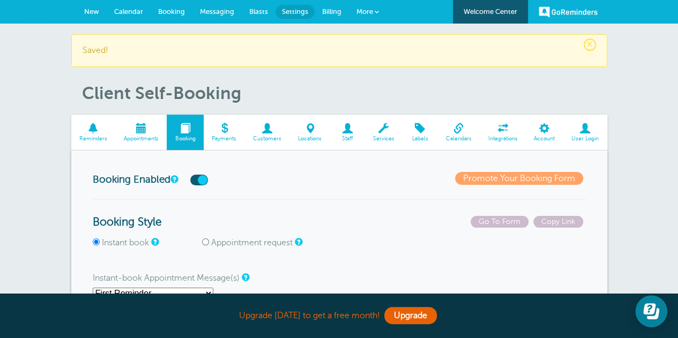
click at [140, 132] on span at bounding box center [140, 128] width 51 height 10
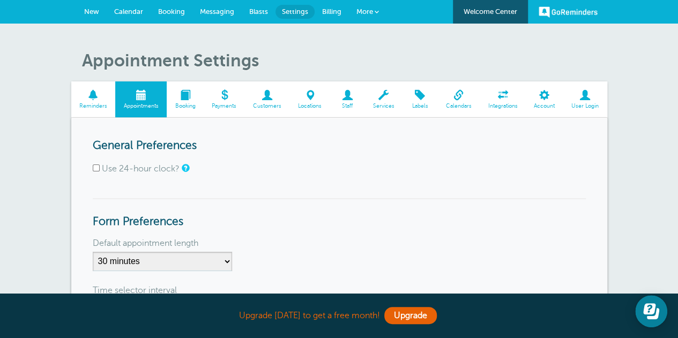
click at [184, 110] on link "Booking" at bounding box center [185, 99] width 37 height 36
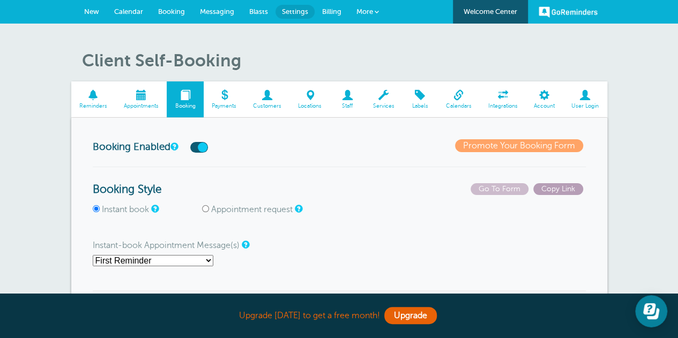
click at [563, 185] on span "Copy Link" at bounding box center [558, 189] width 50 height 12
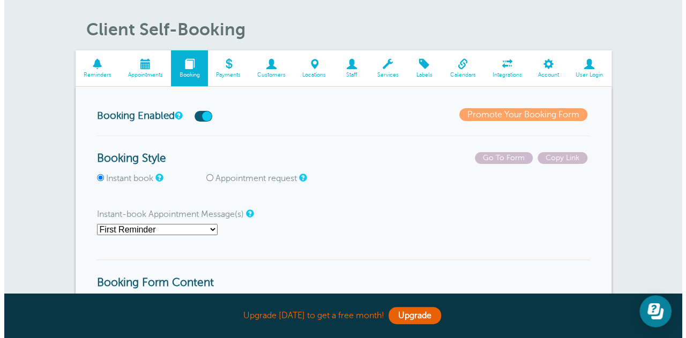
scroll to position [161, 0]
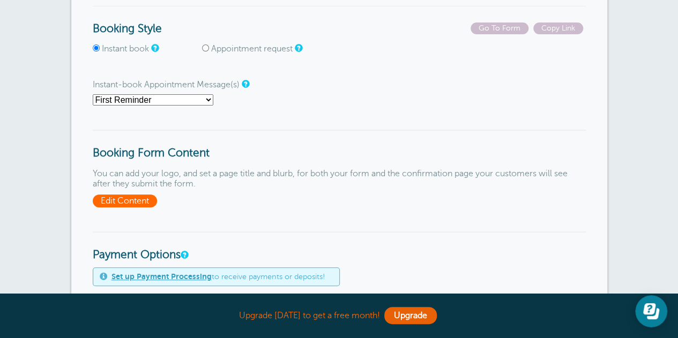
click at [147, 202] on span "Edit Content" at bounding box center [125, 201] width 64 height 13
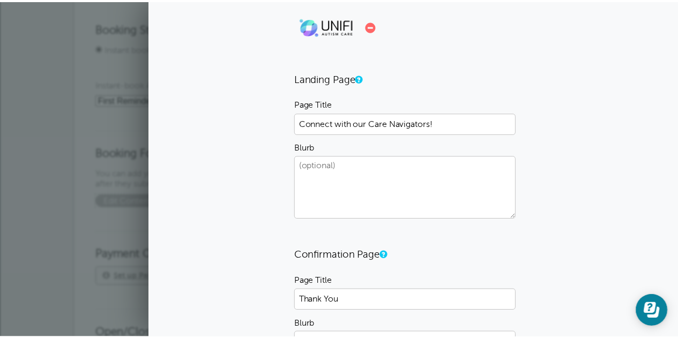
scroll to position [0, 0]
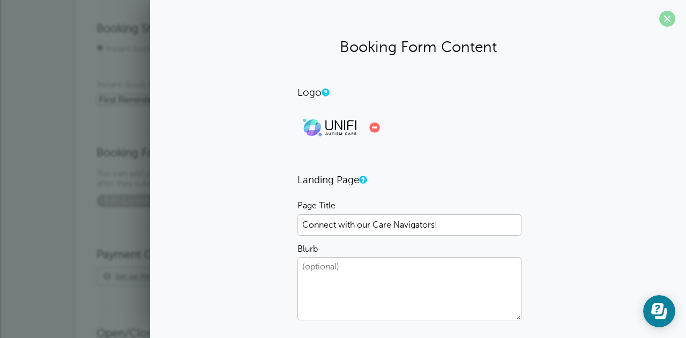
click at [665, 20] on span at bounding box center [667, 19] width 16 height 16
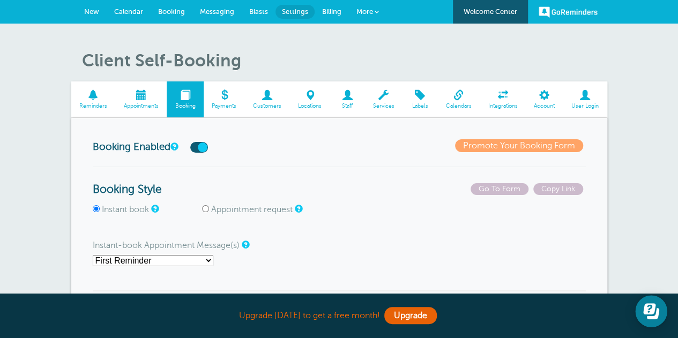
click at [421, 100] on span at bounding box center [420, 95] width 35 height 10
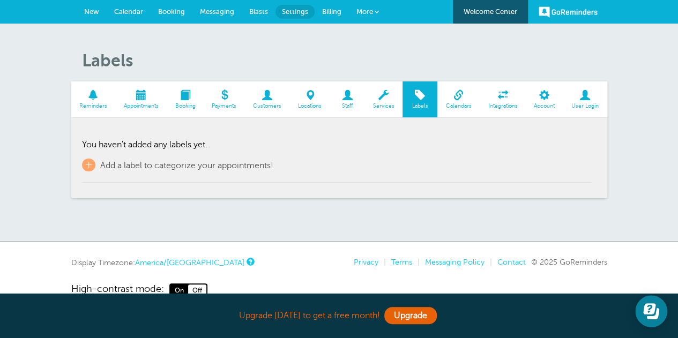
click at [389, 101] on link "Services" at bounding box center [383, 99] width 38 height 36
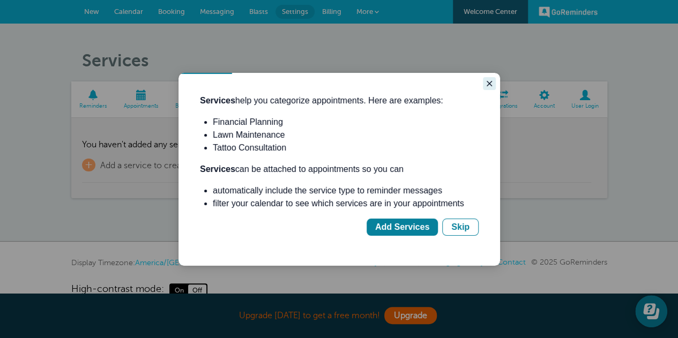
click at [489, 85] on icon "Close guide" at bounding box center [489, 83] width 9 height 9
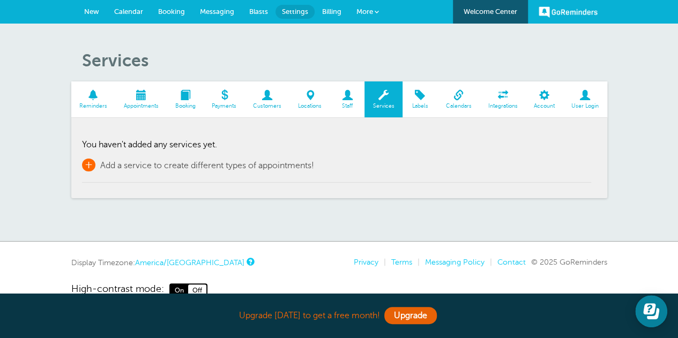
click at [90, 162] on span "+" at bounding box center [88, 165] width 13 height 13
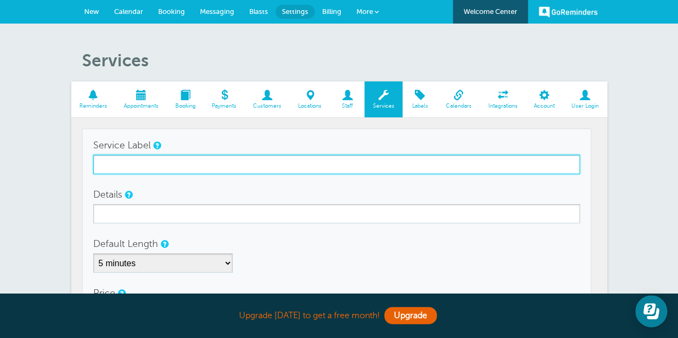
click at [136, 167] on input "Service Label" at bounding box center [336, 164] width 487 height 19
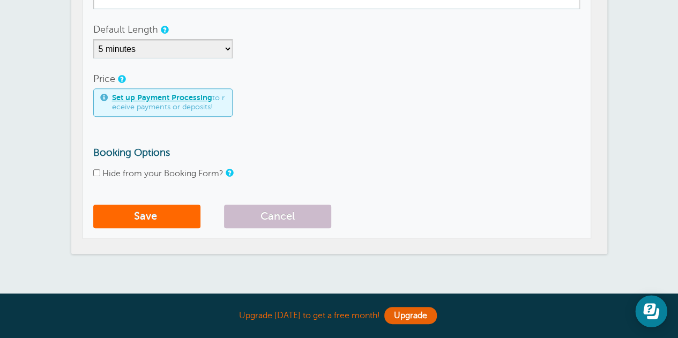
scroll to position [107, 0]
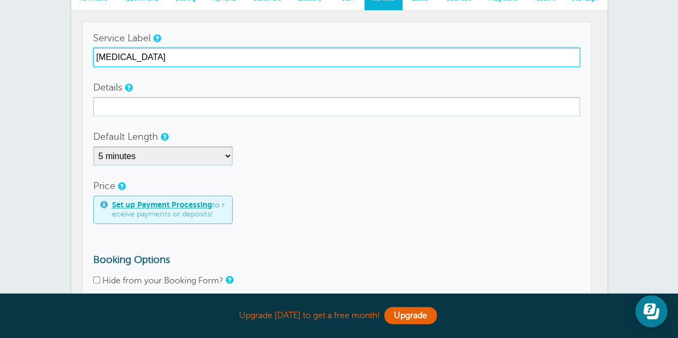
type input "ABA Therapy"
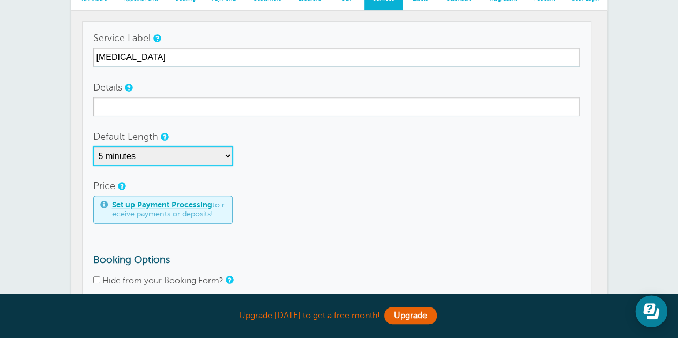
click at [205, 159] on select "5 minutes 10 minutes 15 minutes 20 minutes 25 minutes 30 minutes 35 minutes 40 …" at bounding box center [162, 155] width 139 height 19
click at [270, 160] on div "5 minutes 10 minutes 15 minutes 20 minutes 25 minutes 30 minutes 35 minutes 40 …" at bounding box center [336, 155] width 487 height 19
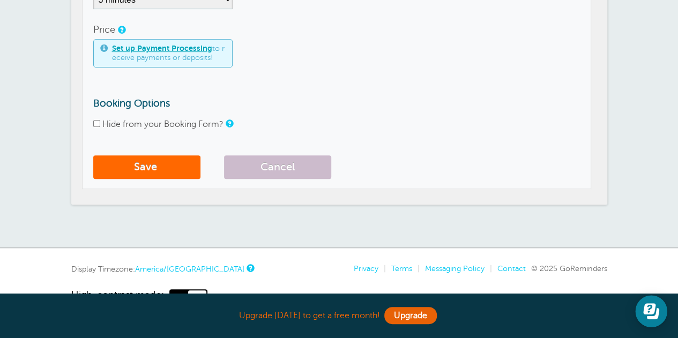
scroll to position [268, 0]
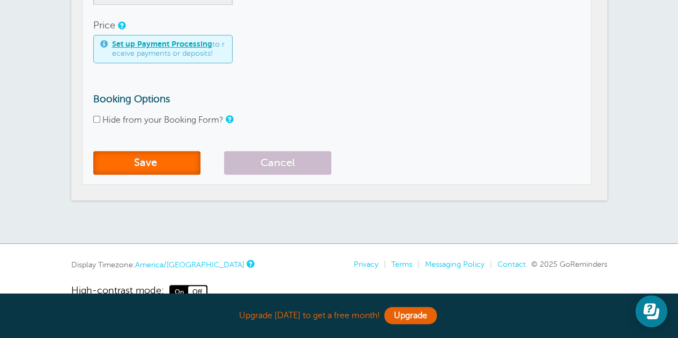
click at [166, 163] on button "Save" at bounding box center [146, 163] width 107 height 24
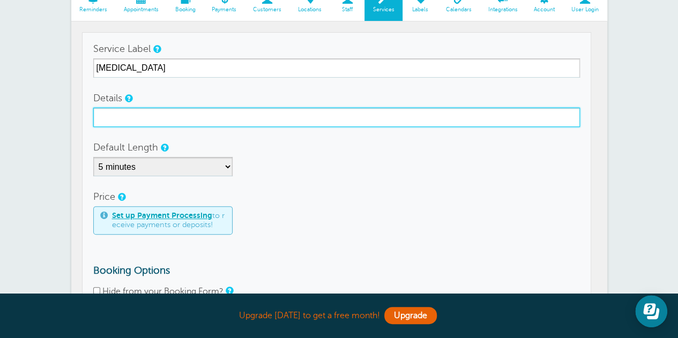
scroll to position [0, 0]
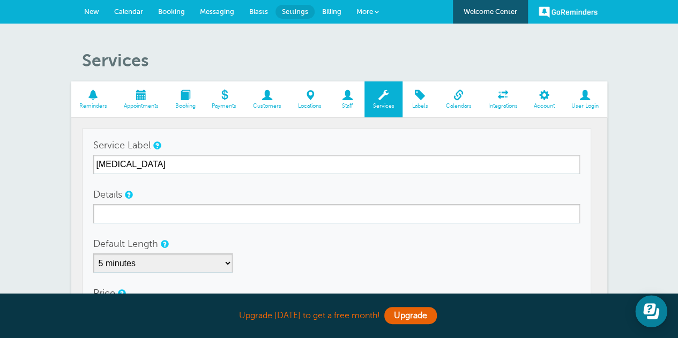
click at [350, 108] on span "Staff" at bounding box center [347, 106] width 24 height 6
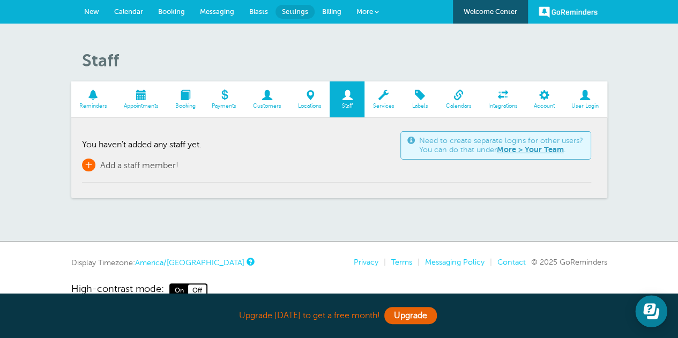
click at [96, 167] on link "+ Add a staff member!" at bounding box center [130, 165] width 96 height 13
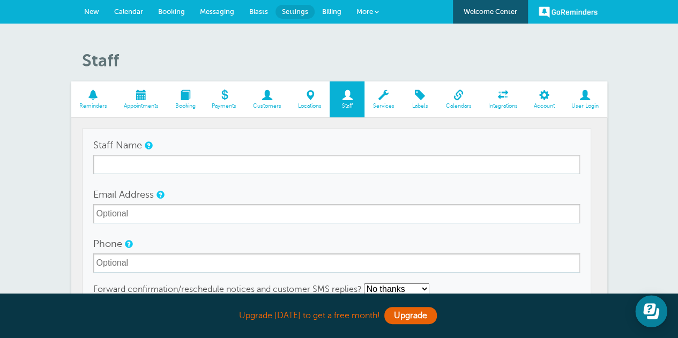
click at [310, 100] on span at bounding box center [310, 95] width 40 height 10
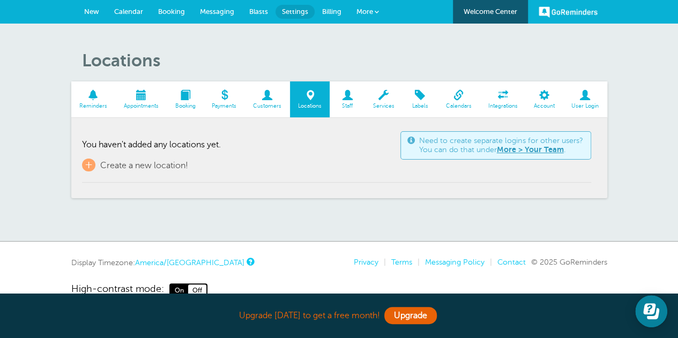
click at [96, 100] on span at bounding box center [93, 95] width 44 height 10
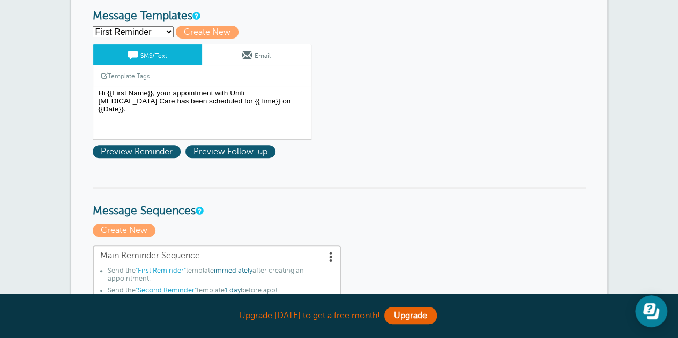
scroll to position [54, 0]
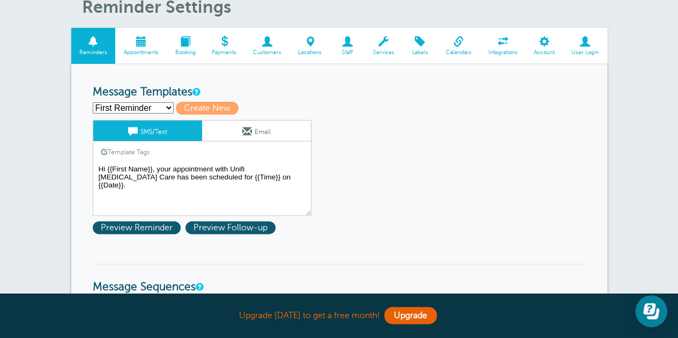
click at [269, 57] on link "Customers" at bounding box center [267, 46] width 45 height 36
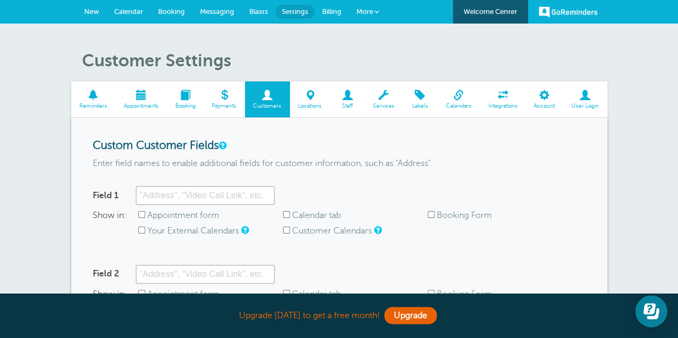
click at [376, 12] on span at bounding box center [377, 12] width 4 height 4
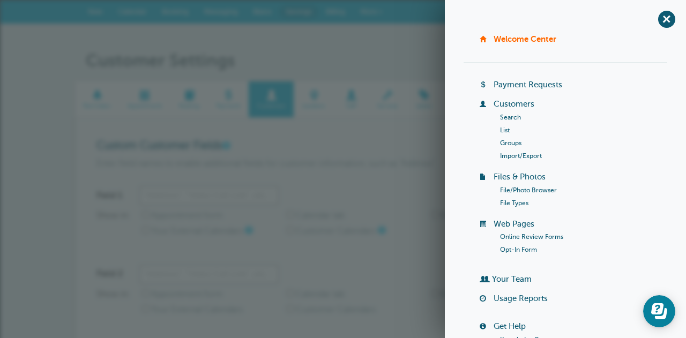
click at [503, 156] on link "Import/Export" at bounding box center [521, 156] width 42 height 8
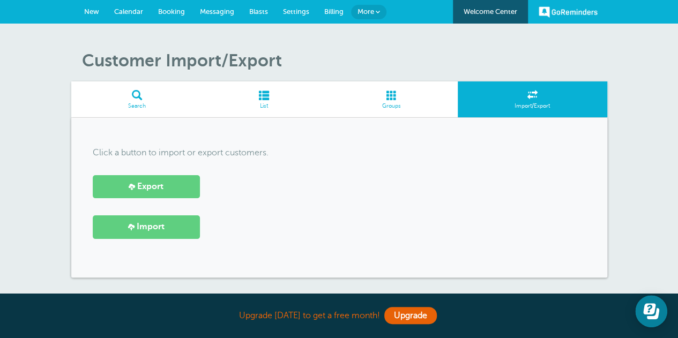
click at [398, 107] on span "Groups" at bounding box center [391, 106] width 122 height 6
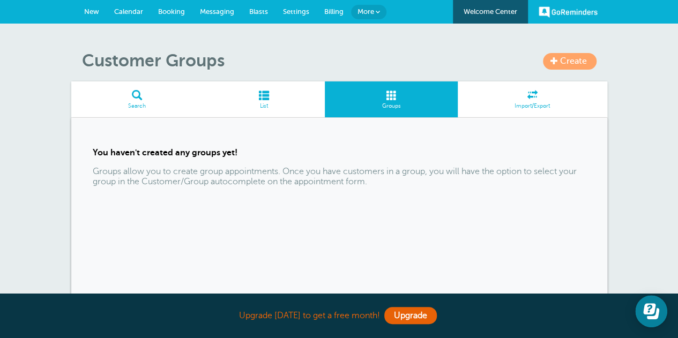
click at [496, 103] on span "Import/Export" at bounding box center [532, 106] width 139 height 6
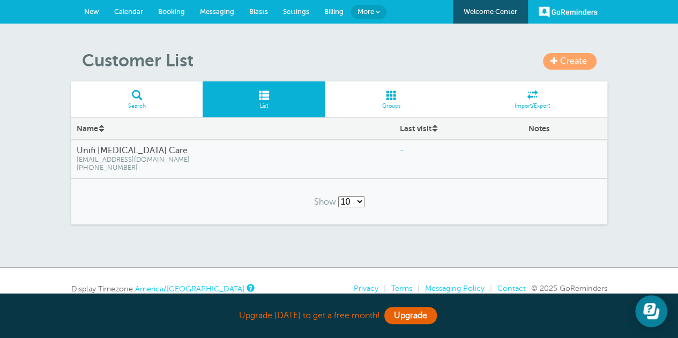
click at [553, 62] on span at bounding box center [554, 61] width 8 height 8
click at [142, 95] on span at bounding box center [137, 95] width 132 height 10
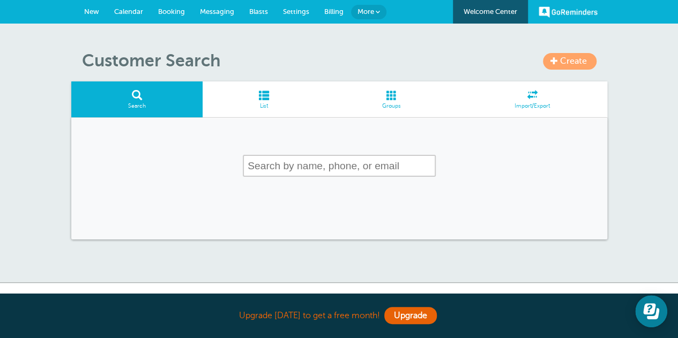
click at [92, 14] on span "New" at bounding box center [91, 12] width 15 height 8
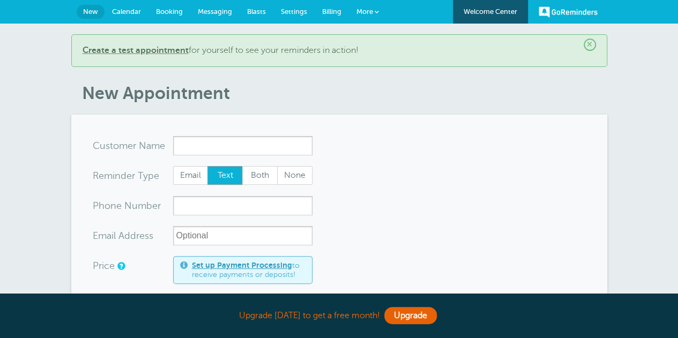
click at [124, 14] on span "Calendar" at bounding box center [126, 12] width 29 height 8
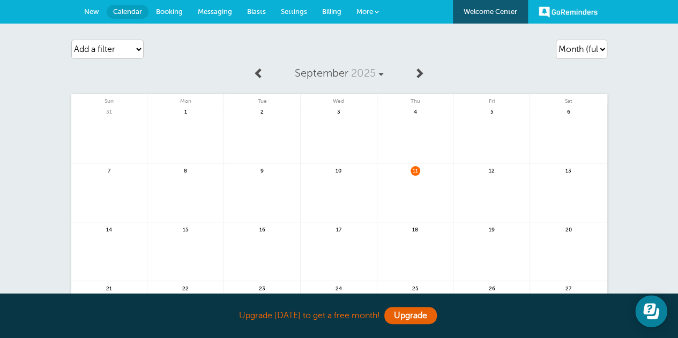
click at [177, 16] on link "Booking" at bounding box center [169, 12] width 42 height 24
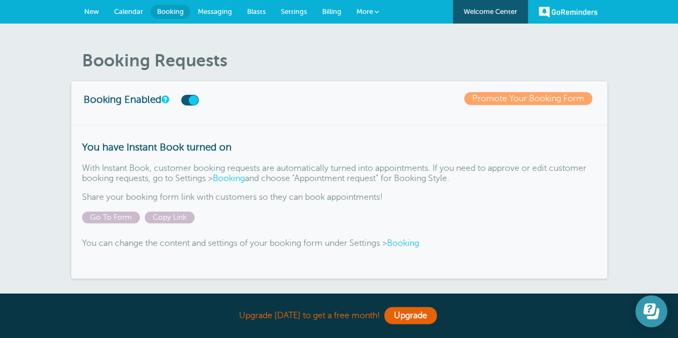
click at [654, 310] on icon "Open Learn | Contact Us" at bounding box center [649, 308] width 12 height 11
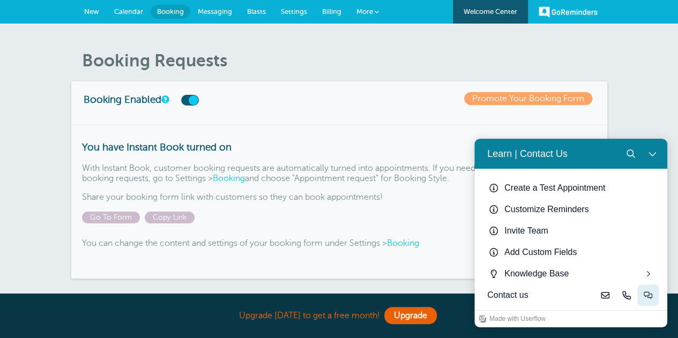
click at [642, 297] on button "Live-chat" at bounding box center [647, 295] width 21 height 21
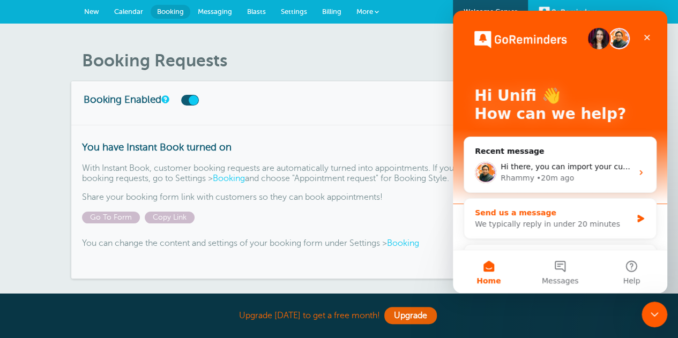
click at [565, 227] on div "We typically reply in under 20 minutes" at bounding box center [553, 224] width 157 height 11
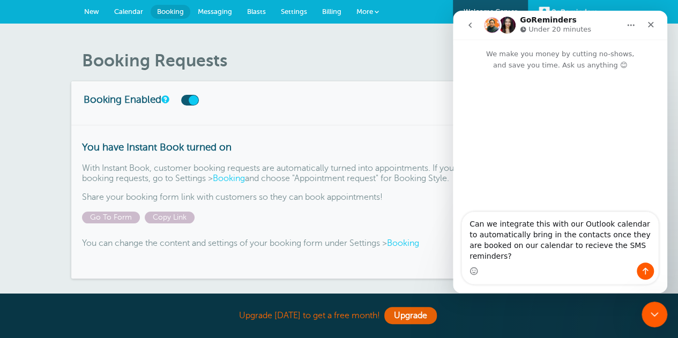
type textarea "Can we integrate this with our Outlook calendar to automatically bring in the c…"
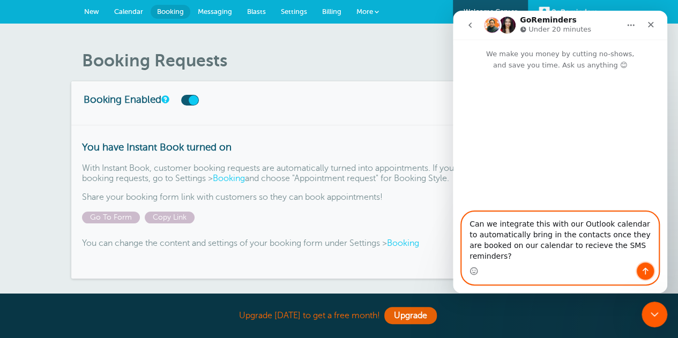
click at [648, 272] on icon "Send a message…" at bounding box center [645, 271] width 9 height 9
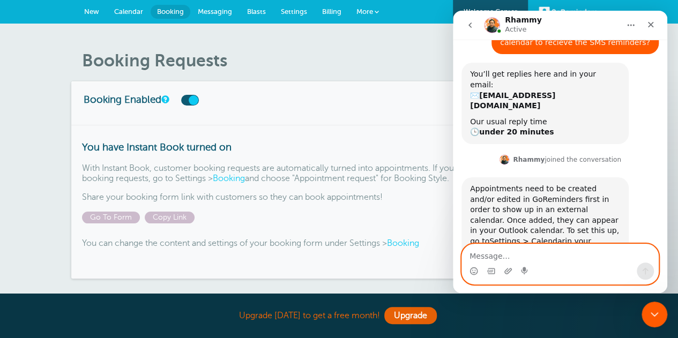
scroll to position [94, 0]
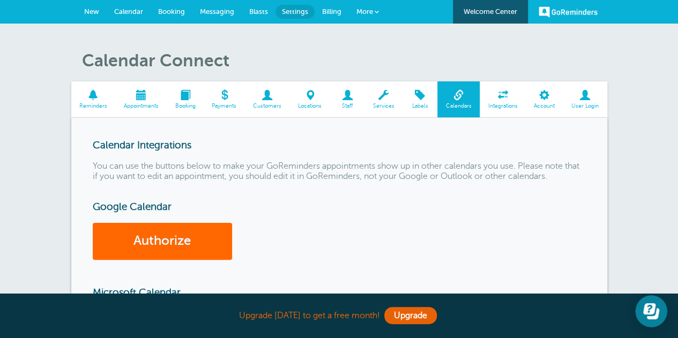
click at [274, 103] on span "Customers" at bounding box center [267, 106] width 34 height 6
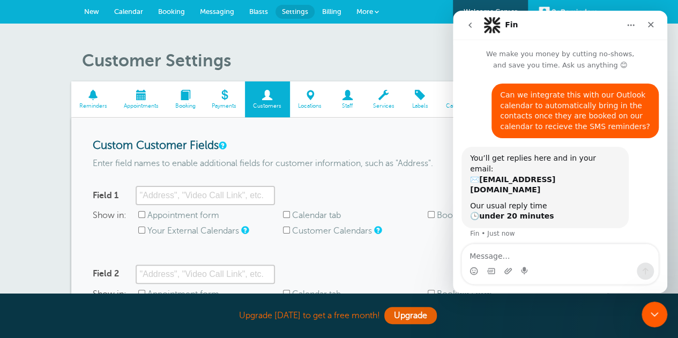
click at [121, 9] on span "Calendar" at bounding box center [128, 12] width 29 height 8
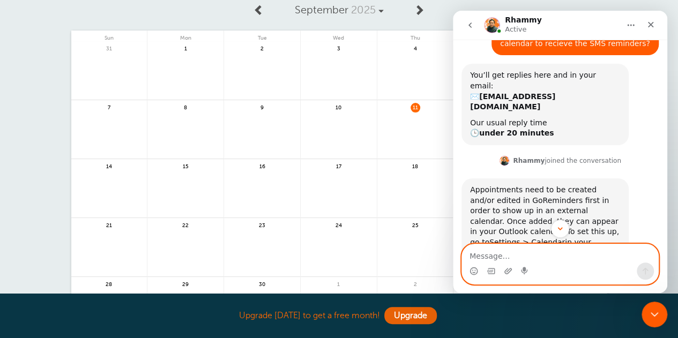
scroll to position [94, 0]
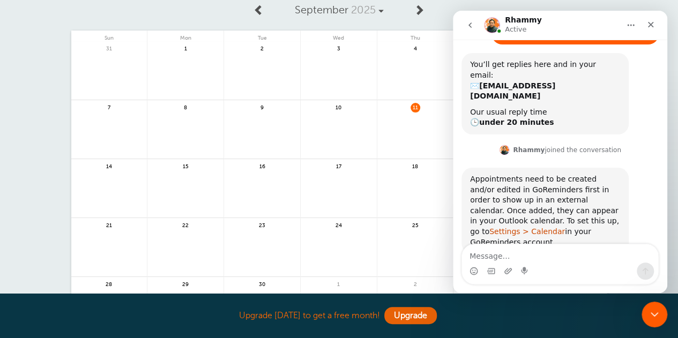
click at [523, 227] on link "Settings > Calendar" at bounding box center [527, 231] width 76 height 9
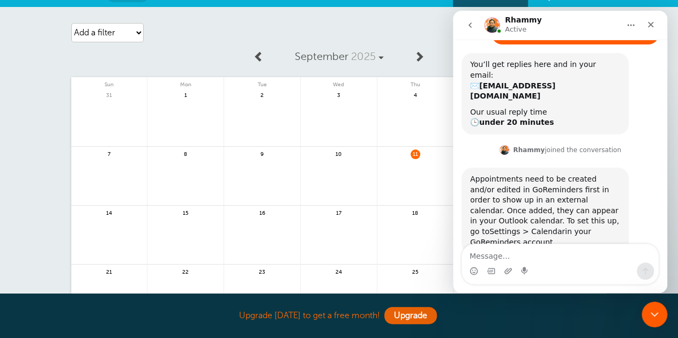
scroll to position [0, 0]
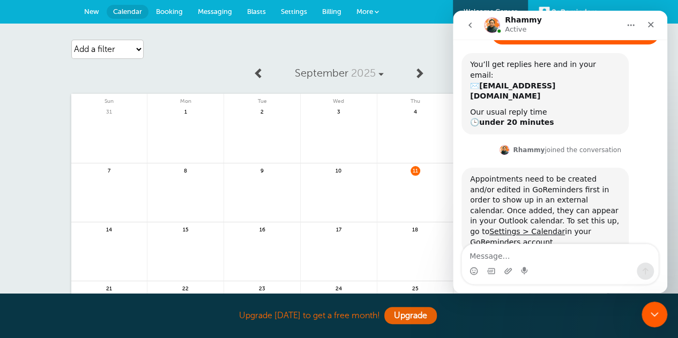
click at [327, 12] on span "Billing" at bounding box center [331, 12] width 19 height 8
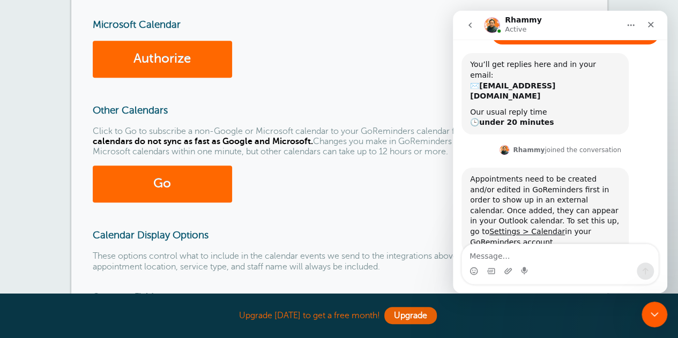
scroll to position [375, 0]
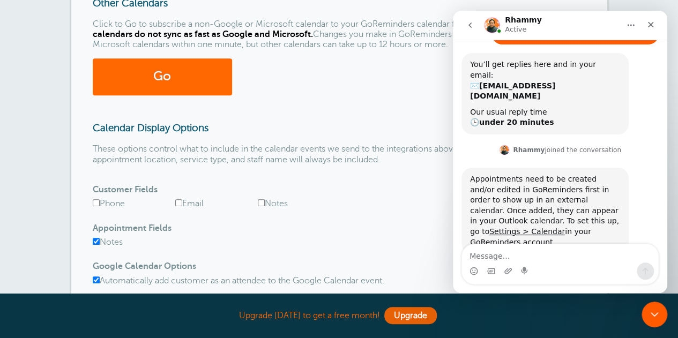
click at [627, 24] on button "Home" at bounding box center [631, 25] width 20 height 20
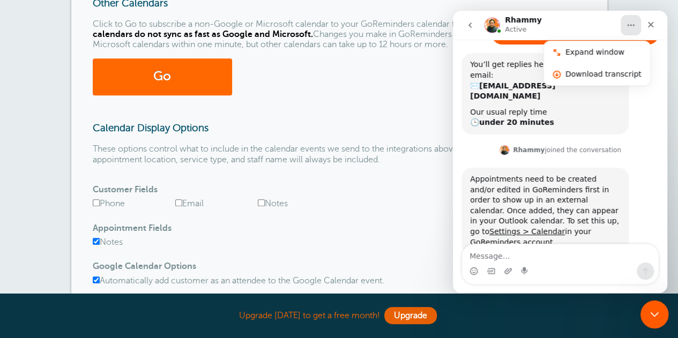
click at [644, 315] on div "Close Intercom Messenger" at bounding box center [653, 313] width 26 height 26
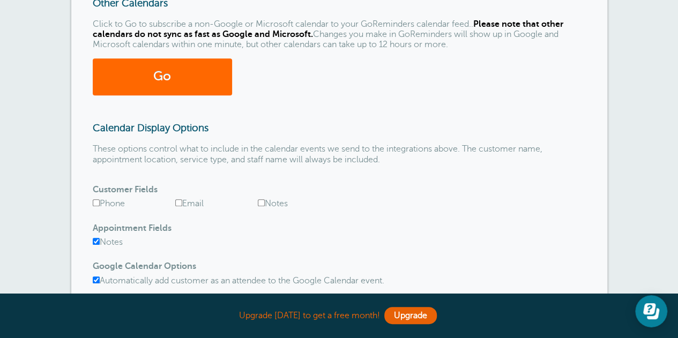
scroll to position [102, 0]
click at [661, 300] on button "Open Learn | Contact Us" at bounding box center [651, 311] width 32 height 32
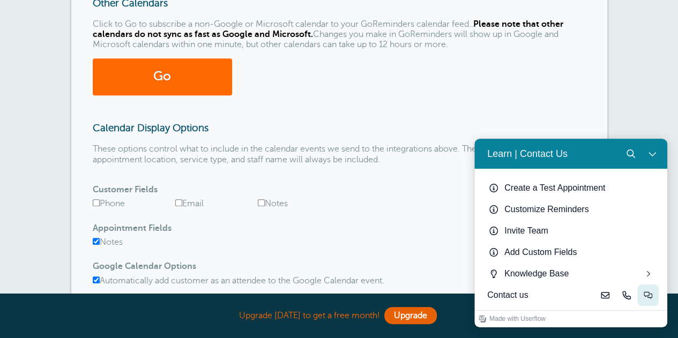
click at [645, 295] on icon "Live-chat" at bounding box center [648, 295] width 9 height 9
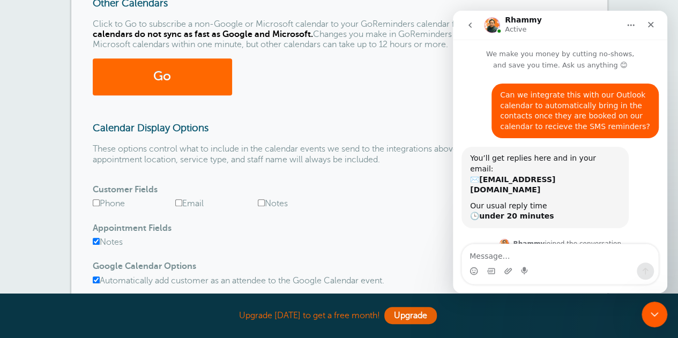
scroll to position [94, 0]
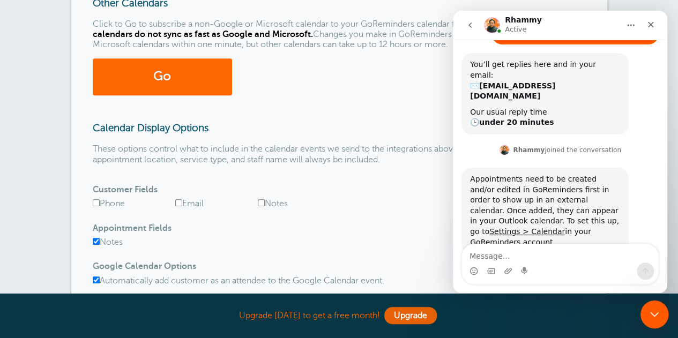
click at [649, 314] on icon "Close Intercom Messenger" at bounding box center [652, 313] width 13 height 13
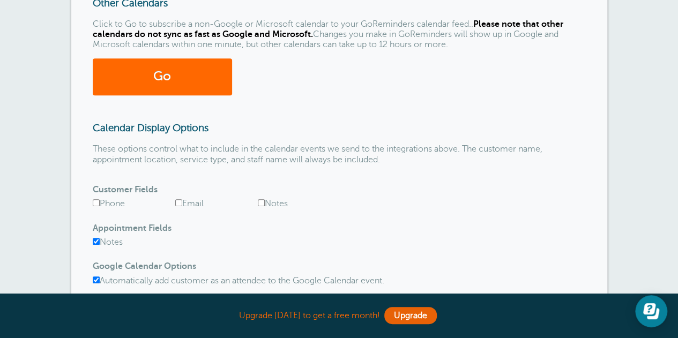
scroll to position [102, 0]
click at [96, 202] on input "Phone" at bounding box center [96, 202] width 7 height 7
checkbox input "true"
click at [181, 201] on input "Email" at bounding box center [178, 202] width 7 height 7
checkbox input "true"
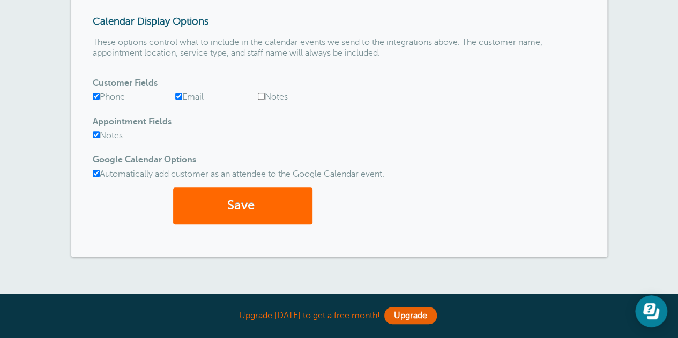
scroll to position [482, 0]
click at [96, 172] on input "Automatically add customer as an attendee to the Google Calendar event." at bounding box center [96, 172] width 7 height 7
checkbox input "false"
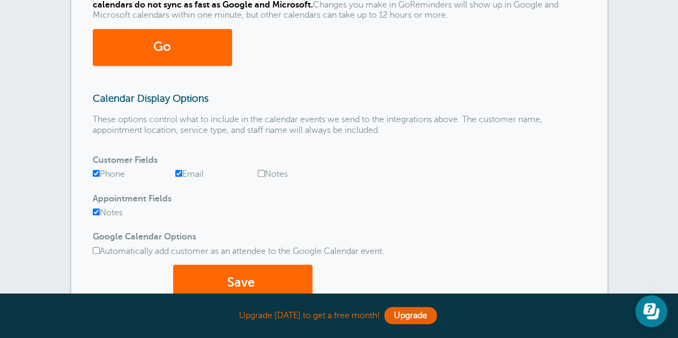
scroll to position [429, 0]
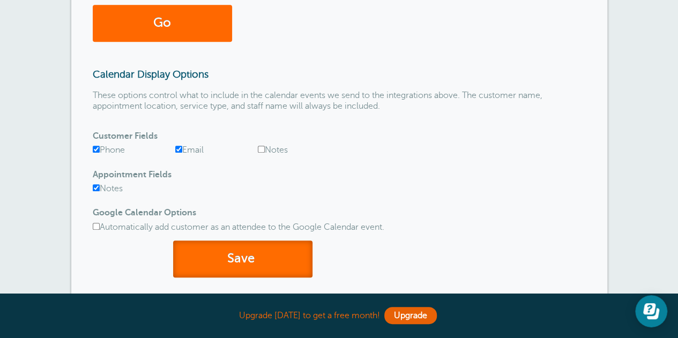
click at [280, 254] on button "Save" at bounding box center [242, 259] width 139 height 37
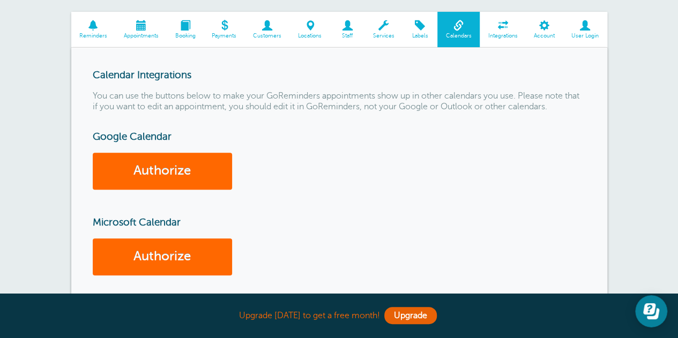
scroll to position [107, 0]
